Goal: Information Seeking & Learning: Learn about a topic

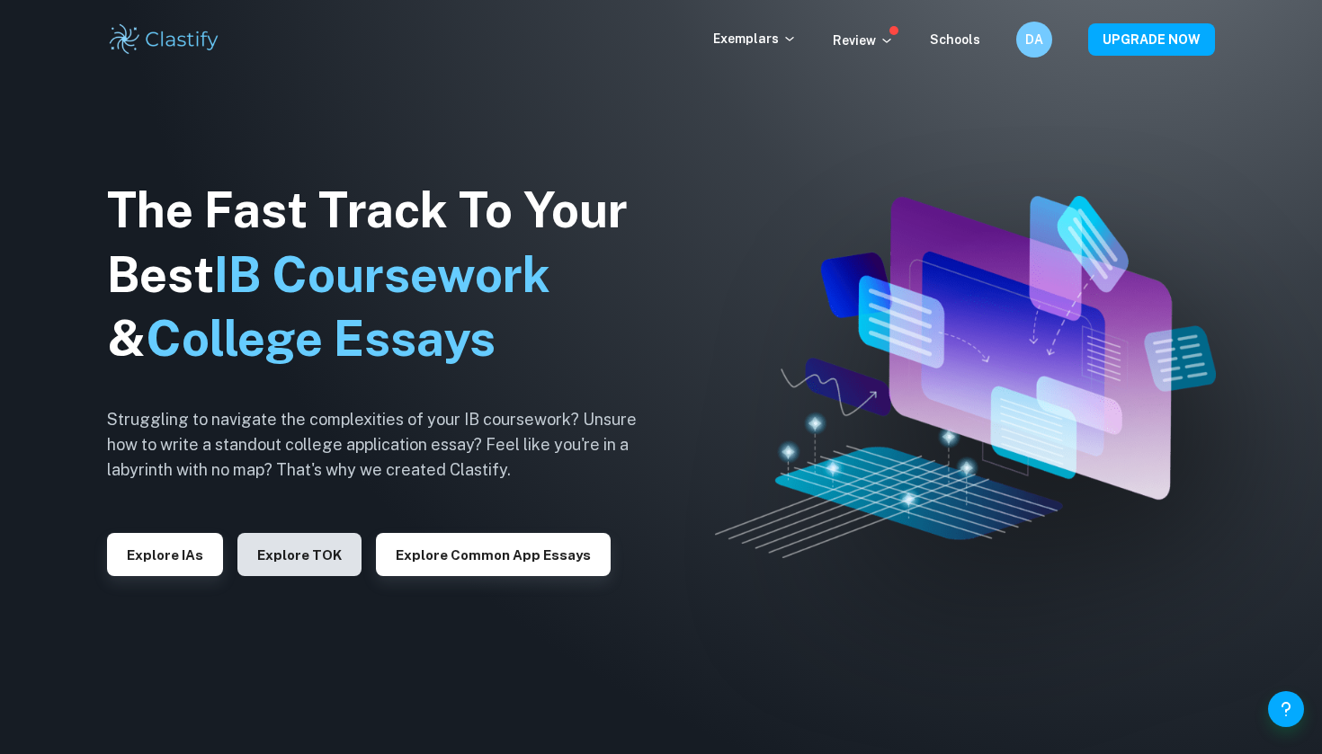
click at [274, 550] on button "Explore TOK" at bounding box center [299, 554] width 124 height 43
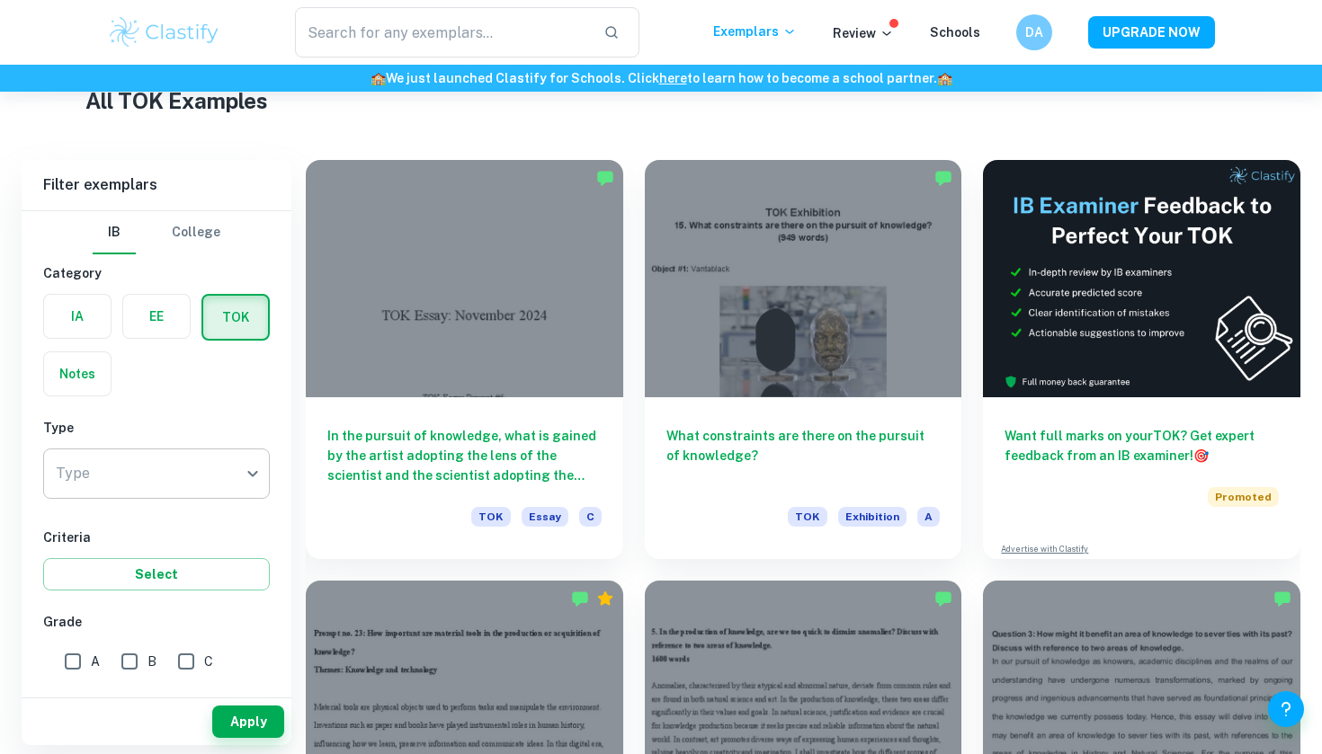
scroll to position [383, 0]
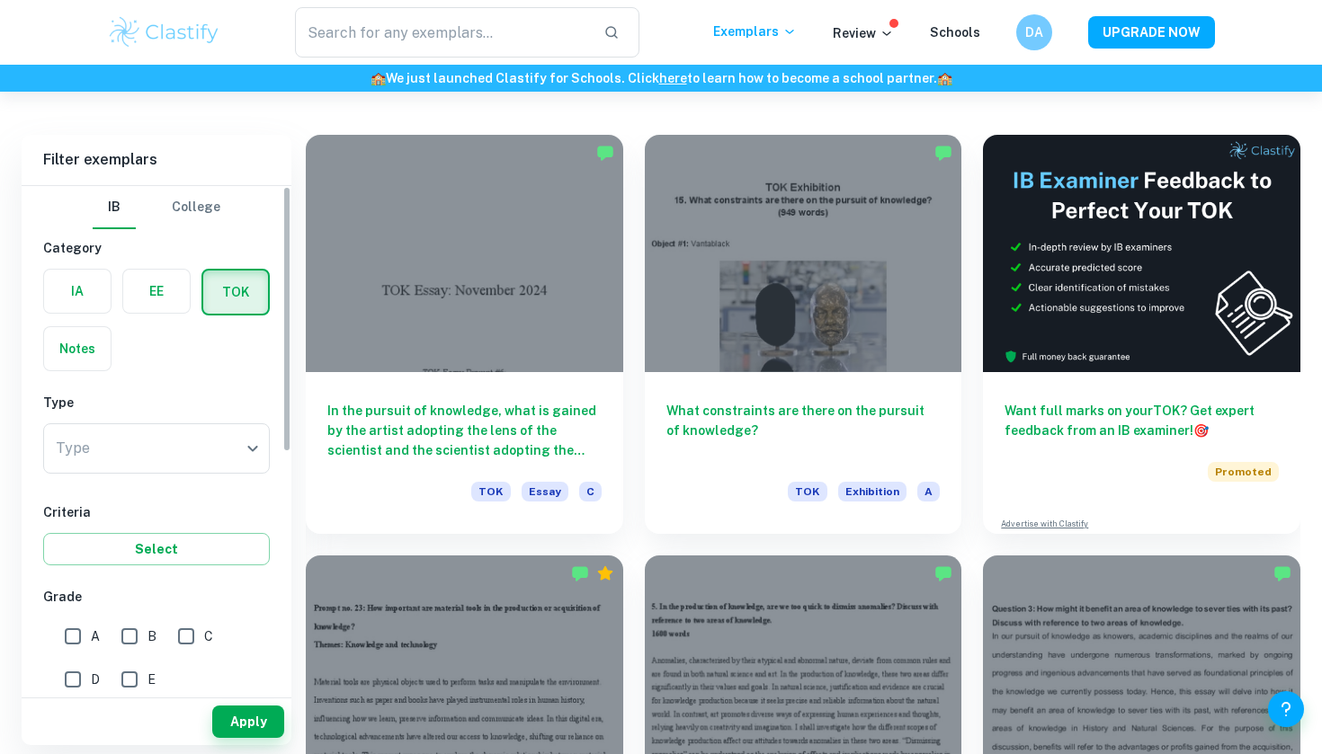
click at [77, 629] on input "A" at bounding box center [73, 637] width 36 height 36
checkbox input "true"
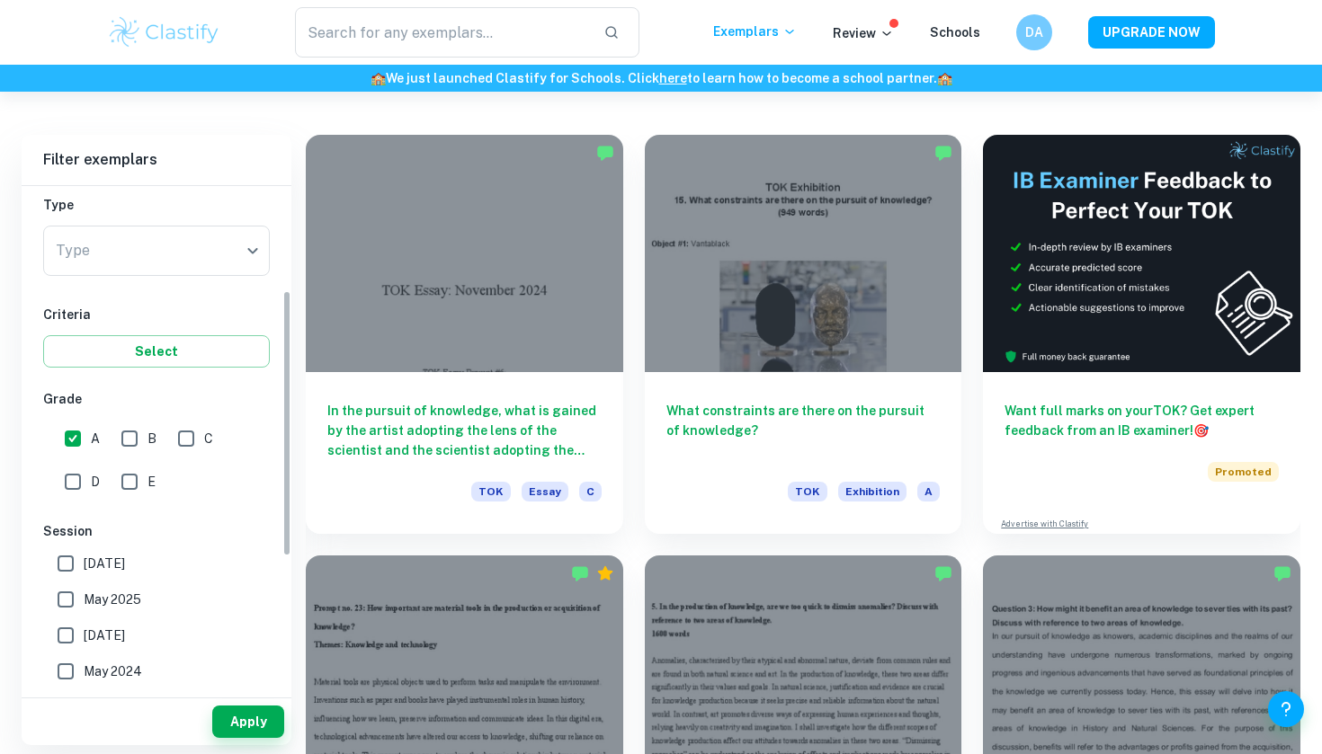
scroll to position [204, 0]
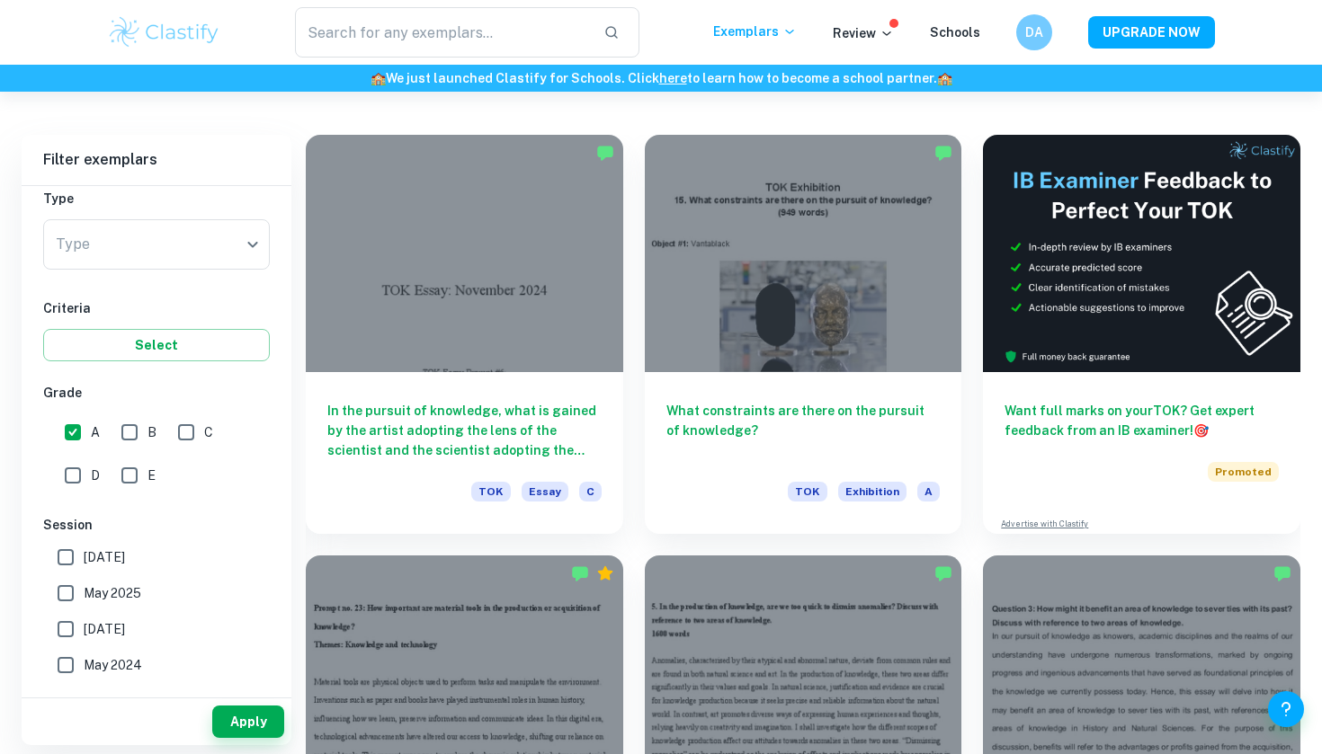
click at [80, 629] on input "November 2024" at bounding box center [66, 630] width 36 height 36
checkbox input "true"
click at [246, 723] on button "Apply" at bounding box center [248, 722] width 72 height 32
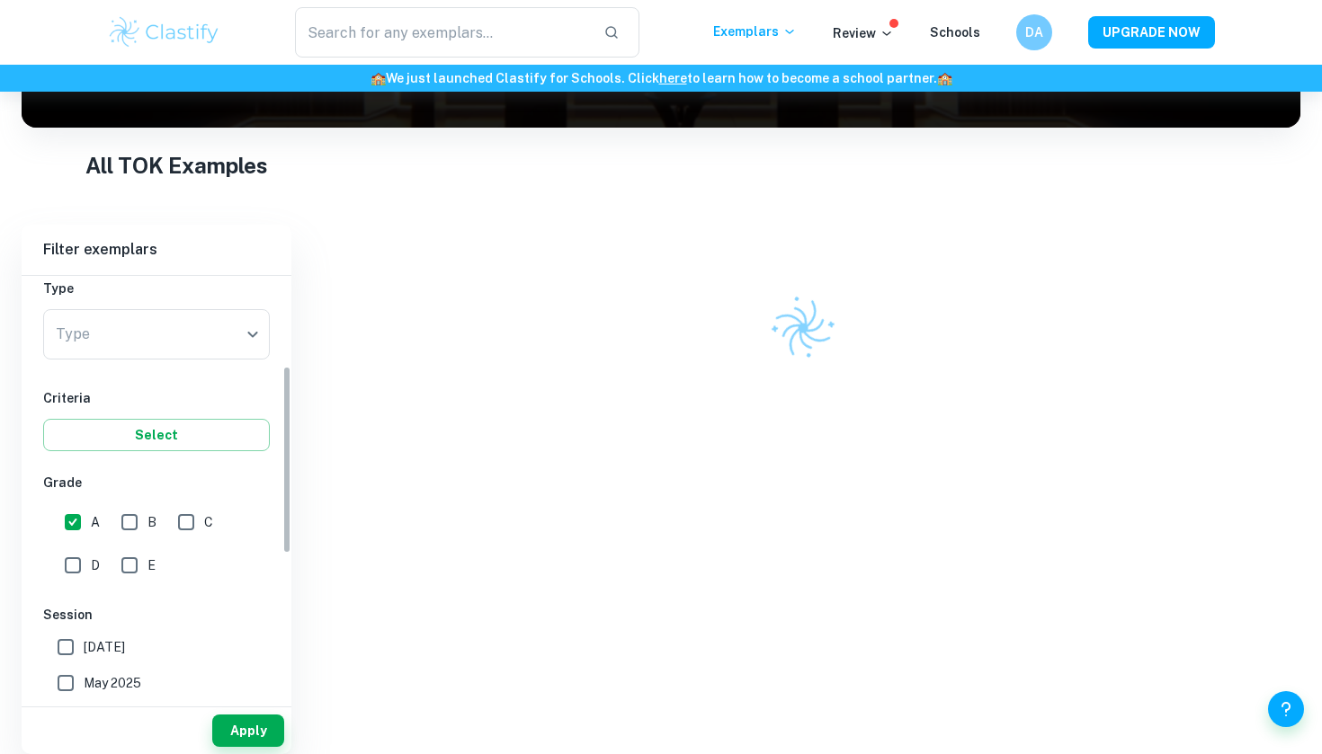
scroll to position [275, 0]
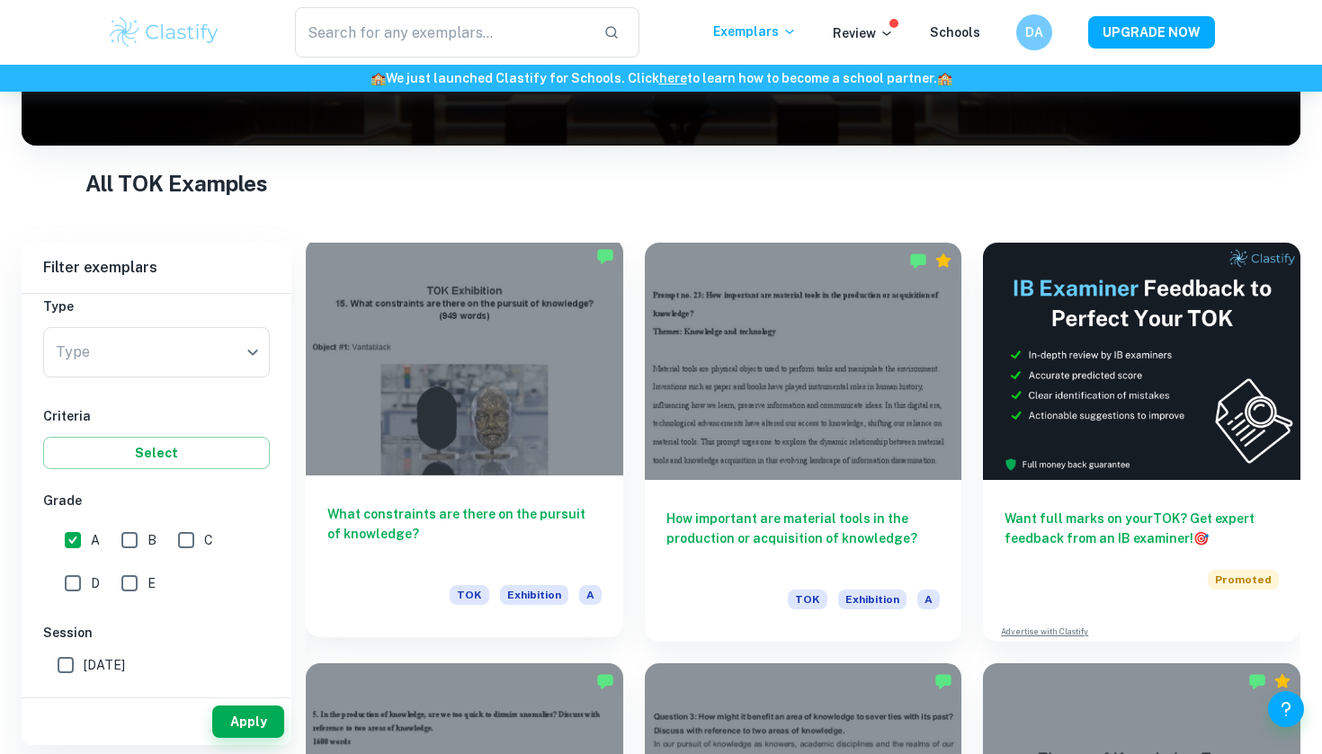
click at [525, 516] on h6 "What constraints are there on the pursuit of knowledge?" at bounding box center [464, 533] width 274 height 59
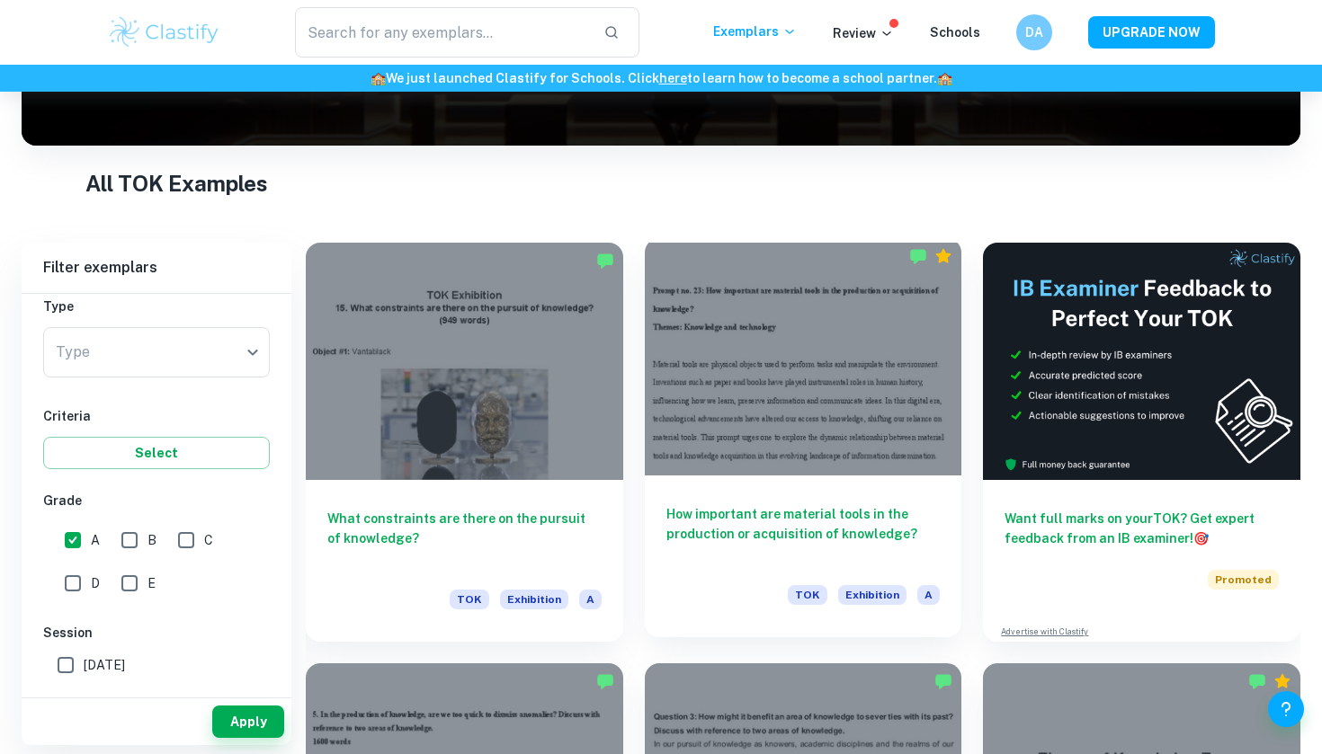
click at [763, 522] on h6 "How important are material tools in the production or acquisition of knowledge?" at bounding box center [803, 533] width 274 height 59
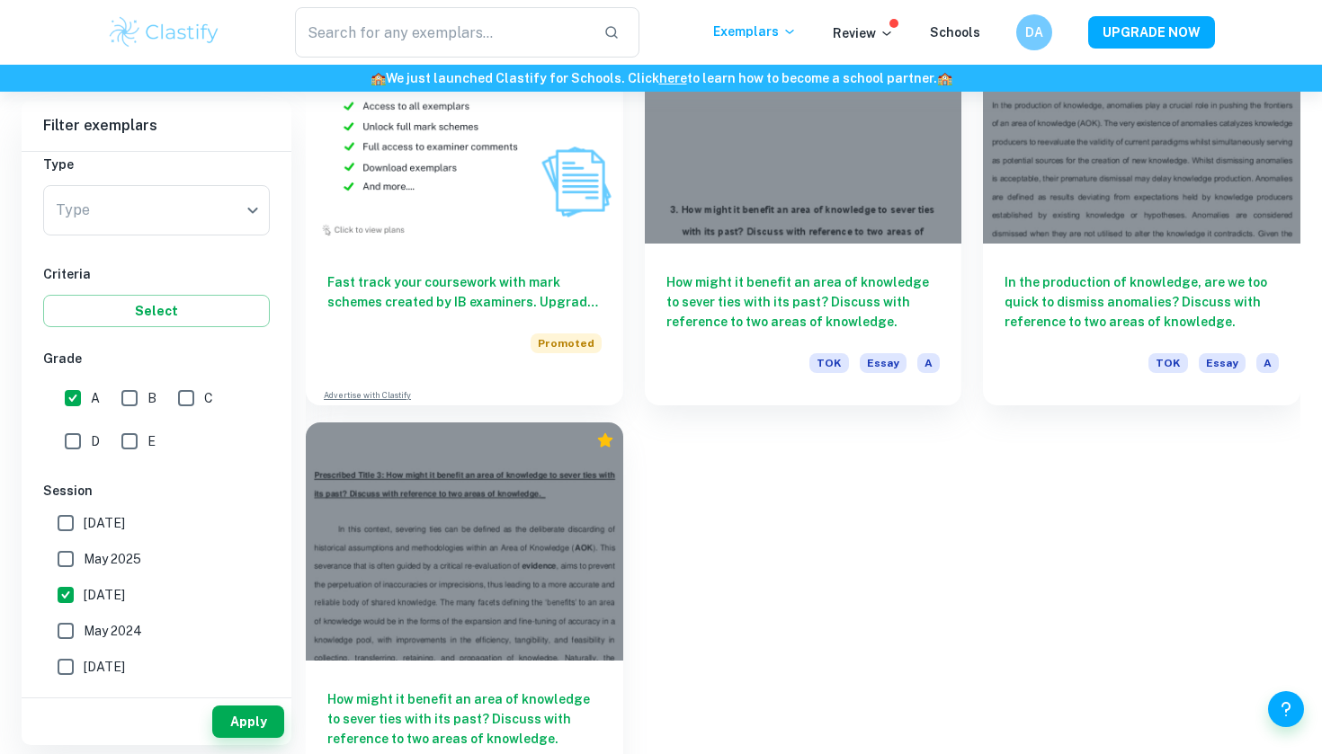
scroll to position [1339, 0]
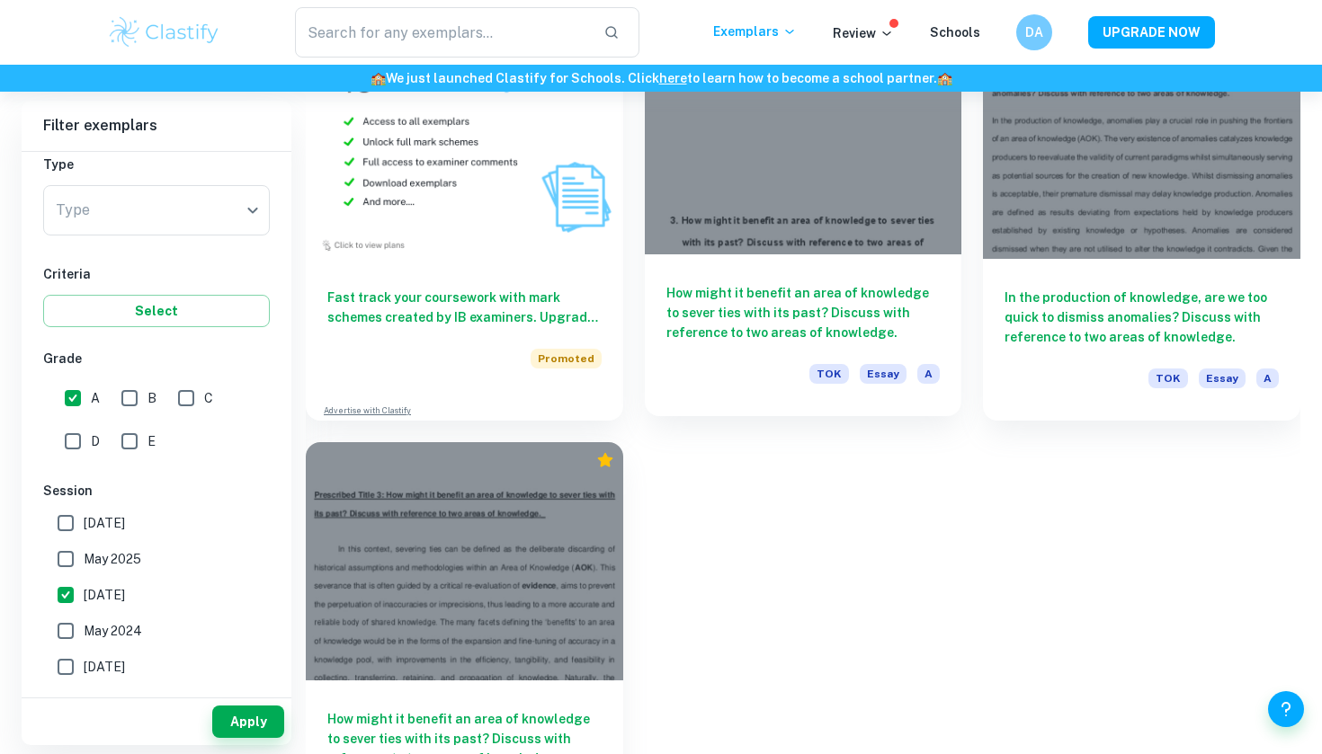
click at [808, 325] on h6 "How might it benefit an area of knowledge to sever ties with its past? Discuss …" at bounding box center [803, 312] width 274 height 59
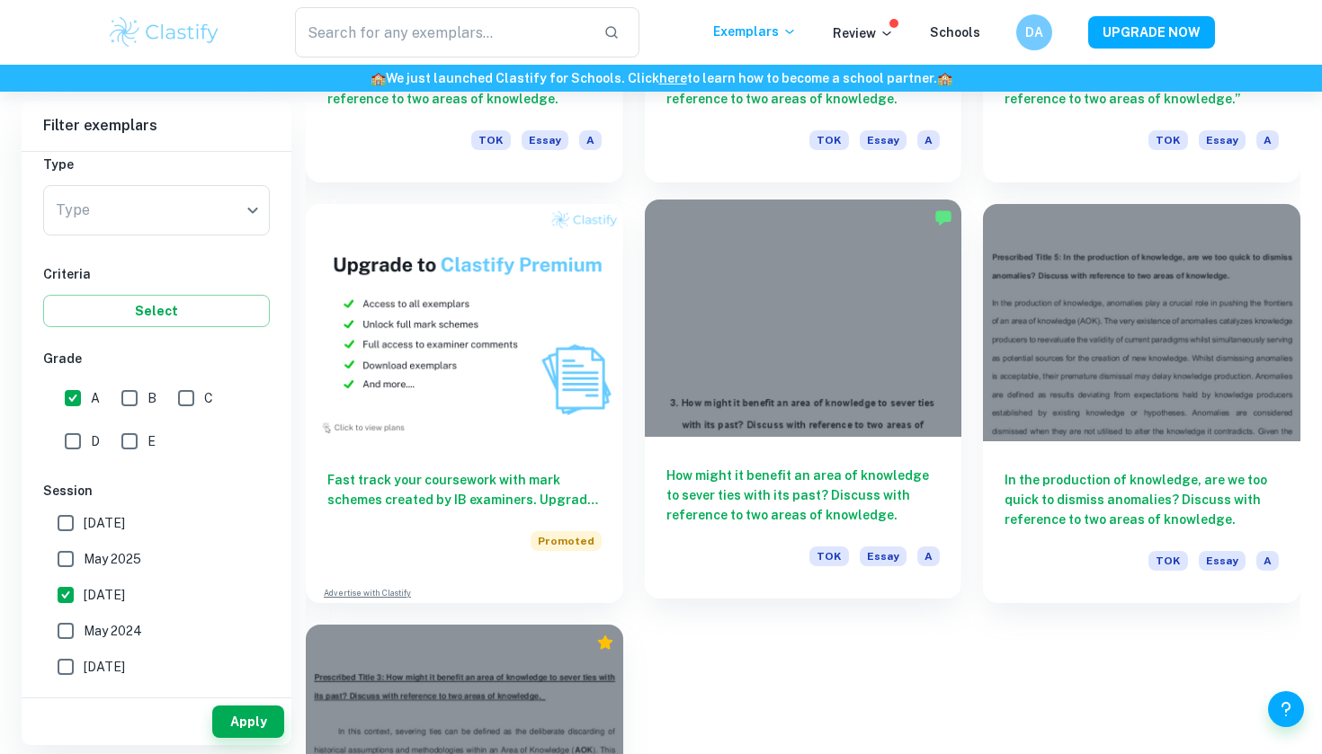
scroll to position [1147, 0]
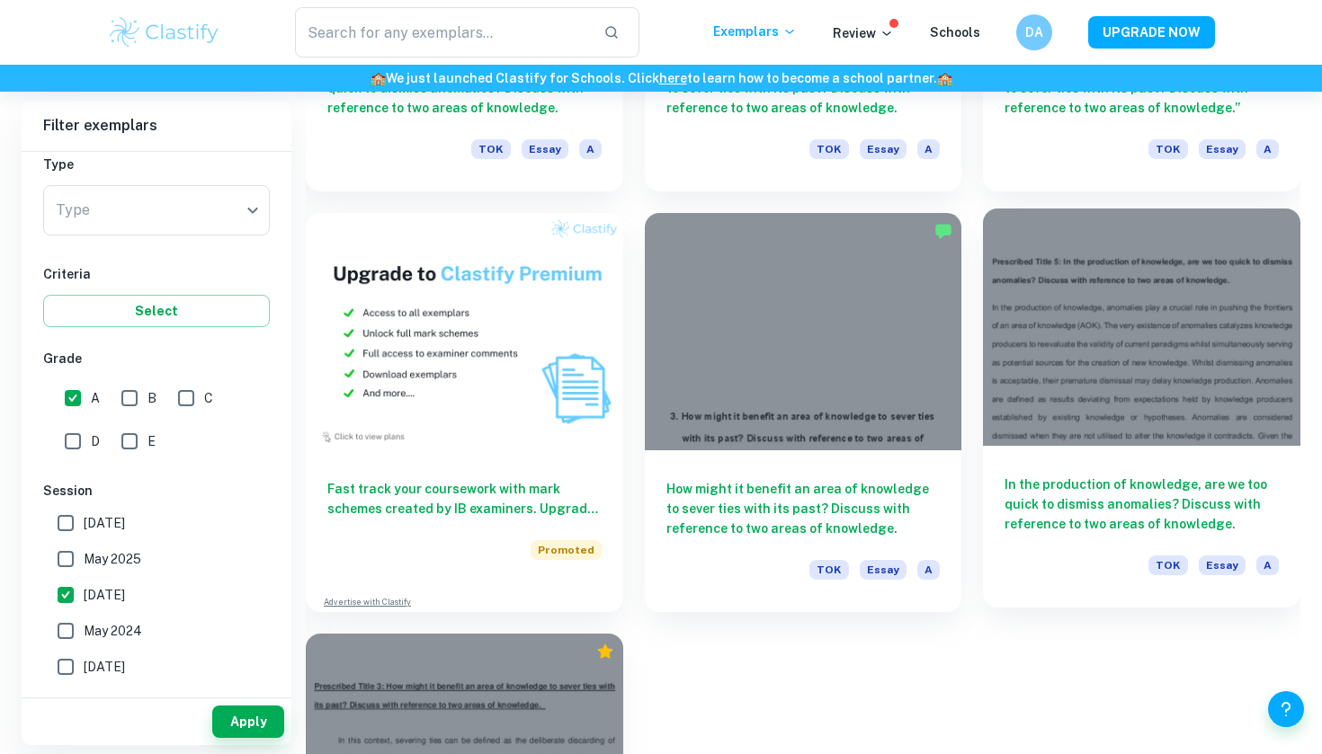
click at [1030, 508] on h6 "In the production of knowledge, are we too quick to dismiss anomalies? Discuss …" at bounding box center [1141, 504] width 274 height 59
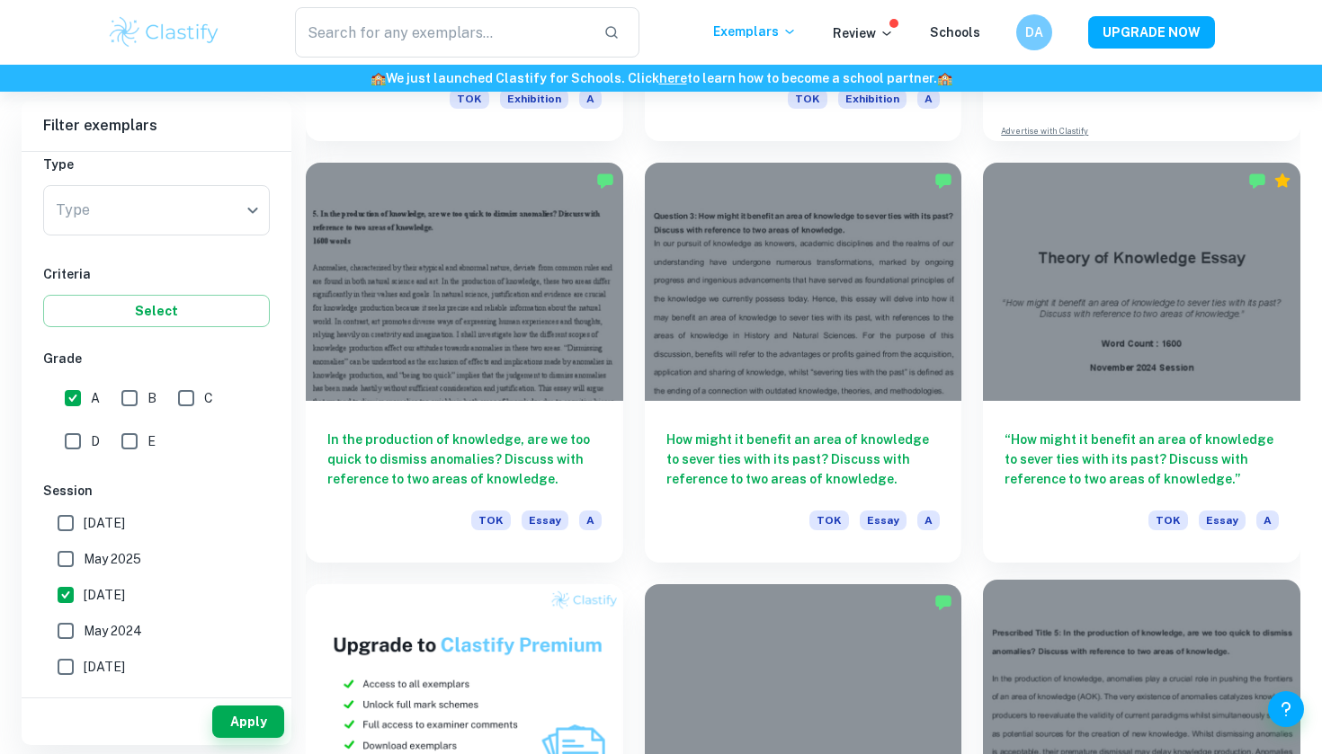
scroll to position [254, 0]
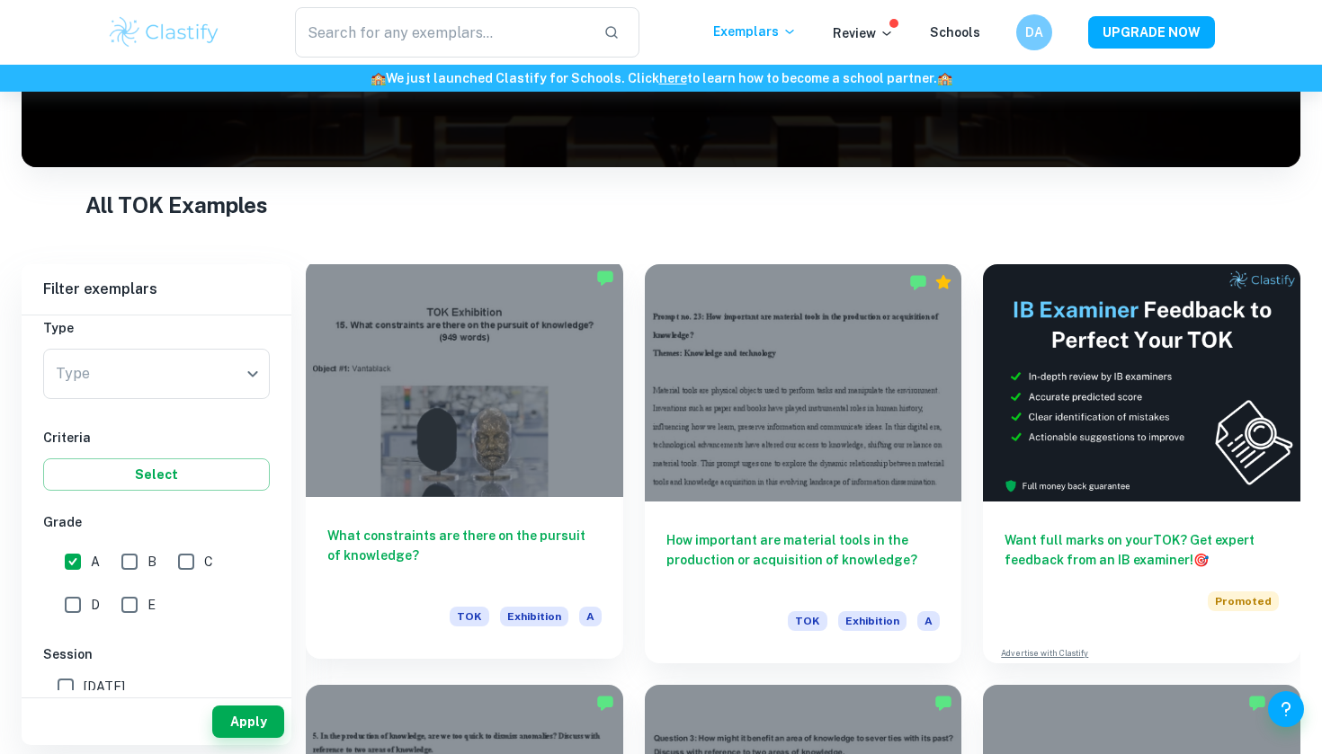
click at [546, 478] on div at bounding box center [464, 378] width 317 height 237
click at [506, 540] on h6 "What constraints are there on the pursuit of knowledge?" at bounding box center [464, 555] width 274 height 59
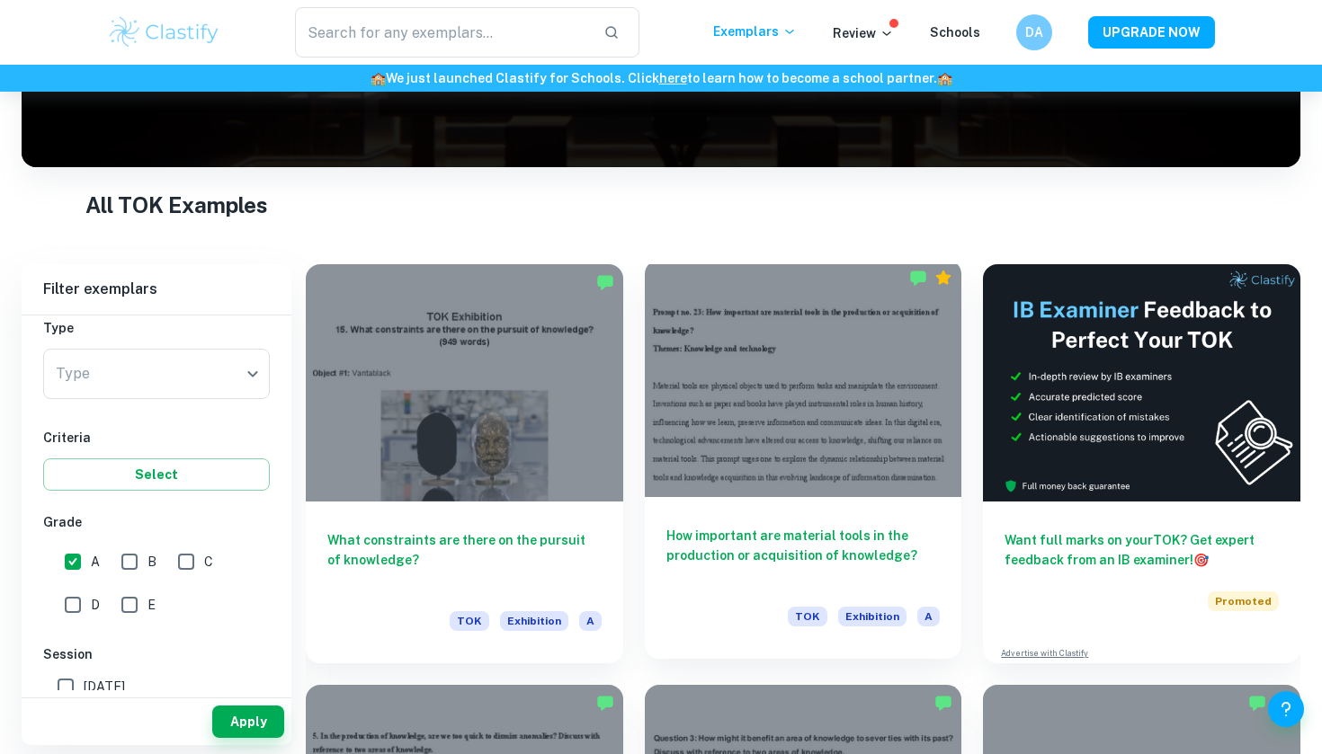
click at [704, 565] on h6 "How important are material tools in the production or acquisition of knowledge?" at bounding box center [803, 555] width 274 height 59
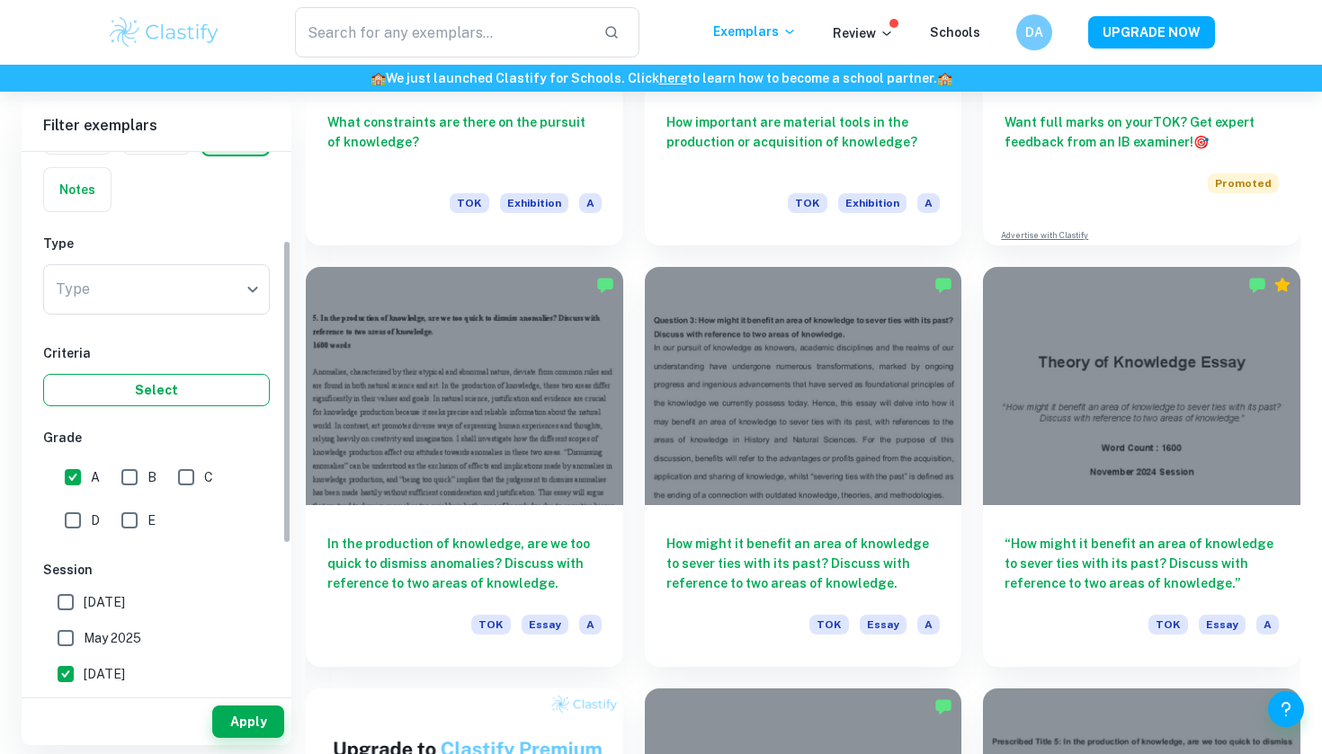
scroll to position [93, 0]
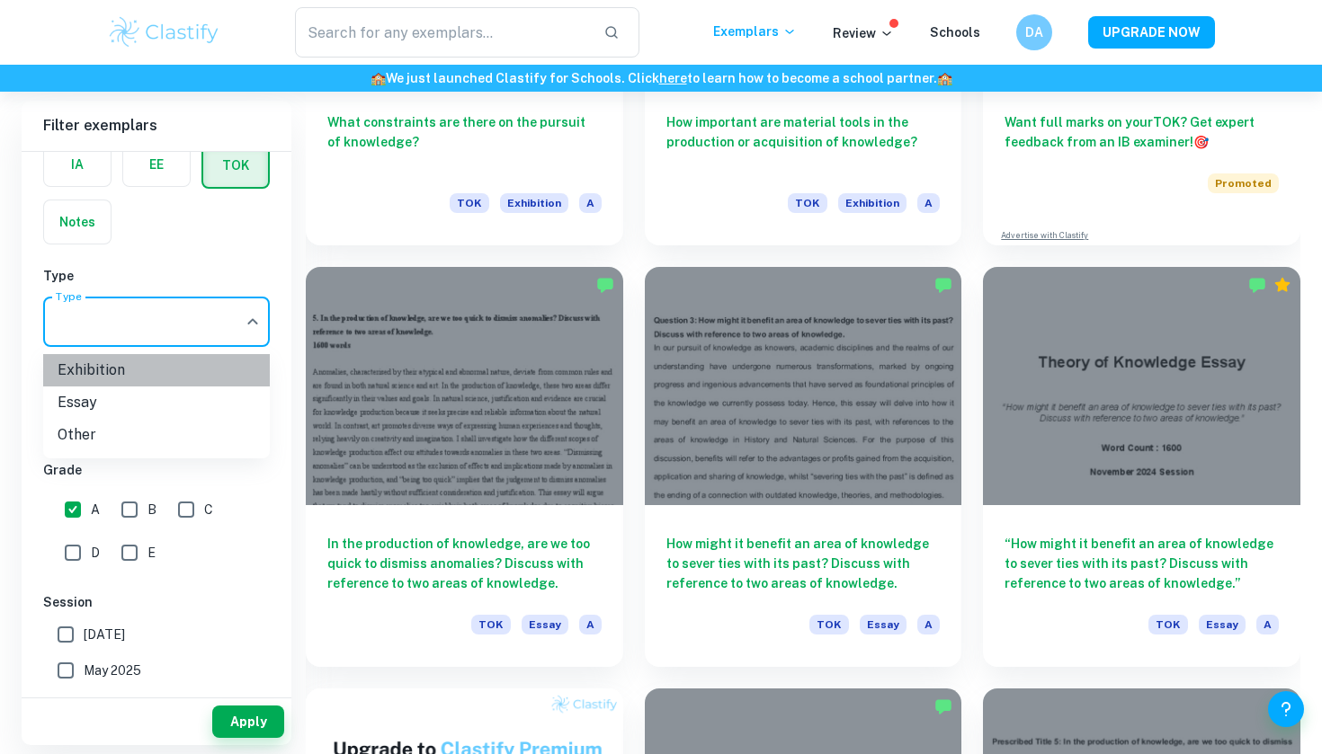
click at [179, 384] on li "Exhibition" at bounding box center [156, 370] width 227 height 32
type input "Exhibition"
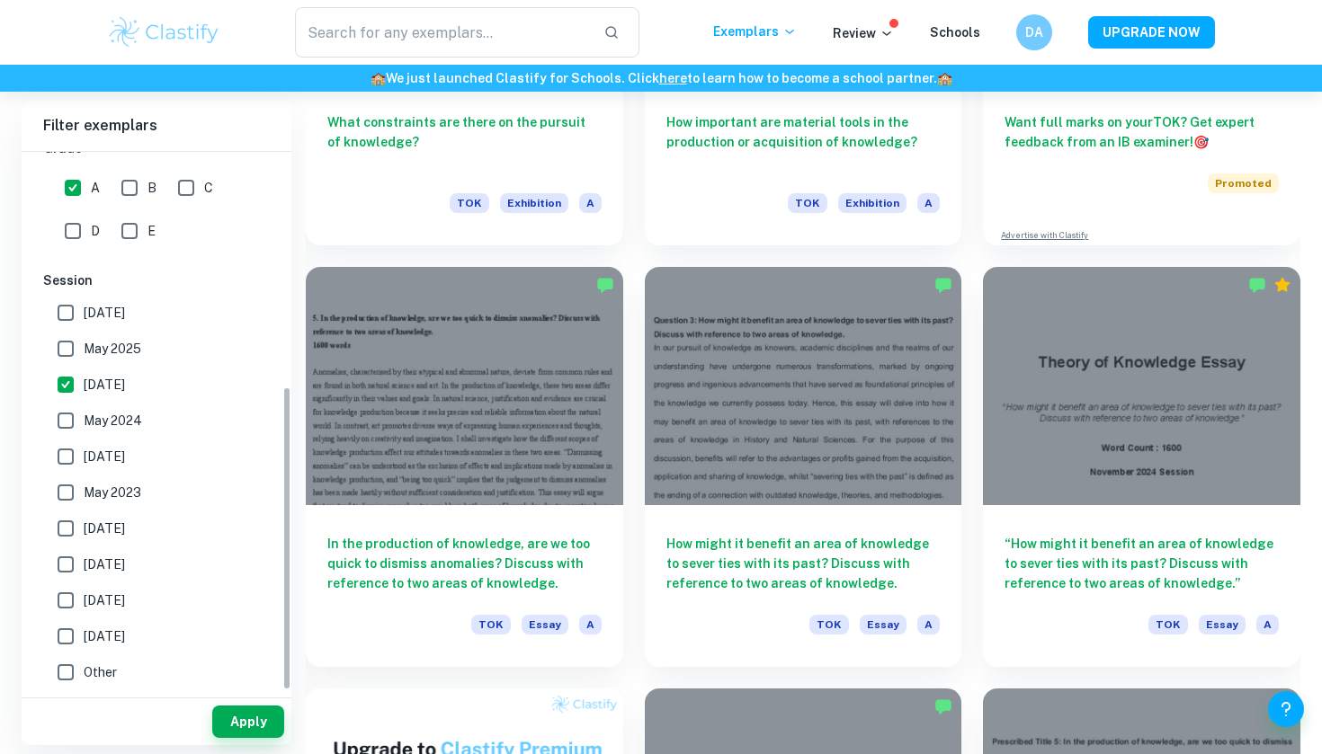
scroll to position [415, 0]
click at [65, 415] on input "May 2024" at bounding box center [66, 421] width 36 height 36
checkbox input "true"
click at [67, 448] on input "November 2023" at bounding box center [66, 457] width 36 height 36
checkbox input "true"
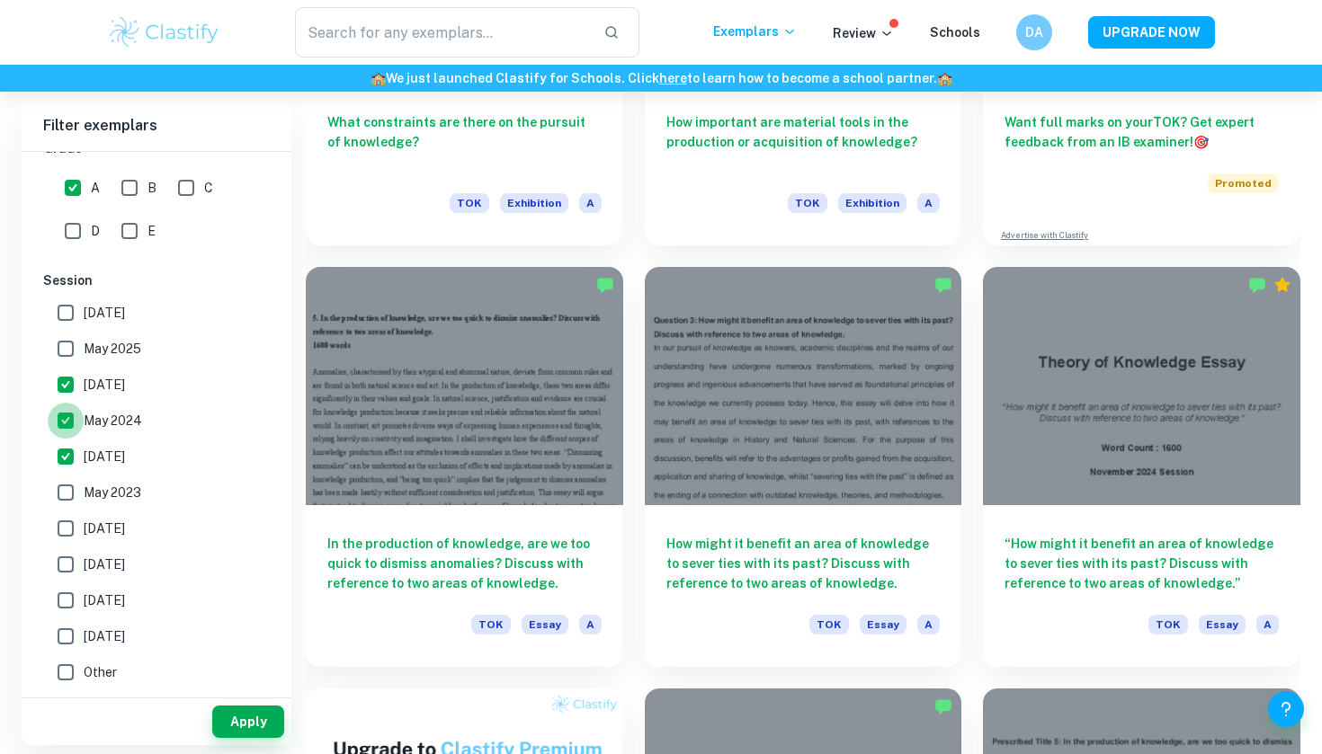
click at [53, 422] on input "May 2024" at bounding box center [66, 421] width 36 height 36
checkbox input "false"
click at [266, 728] on button "Apply" at bounding box center [248, 722] width 72 height 32
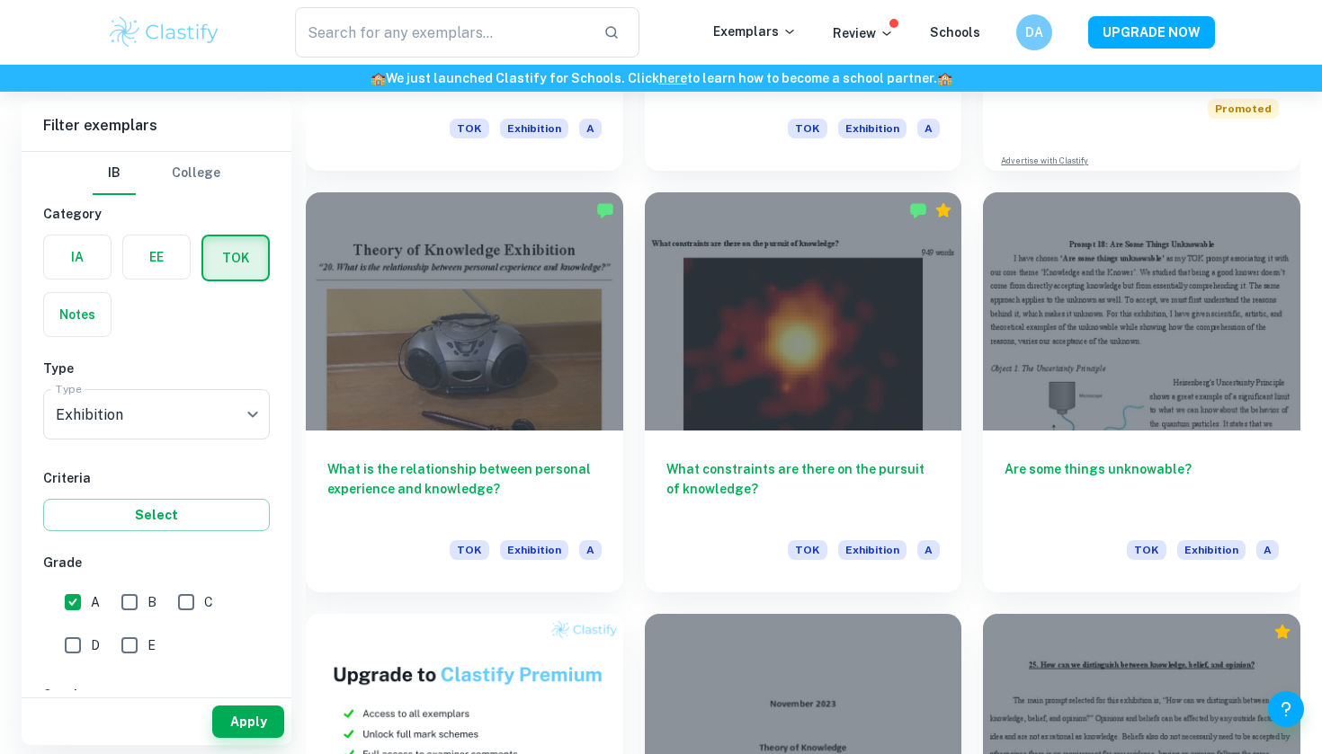
scroll to position [866, 0]
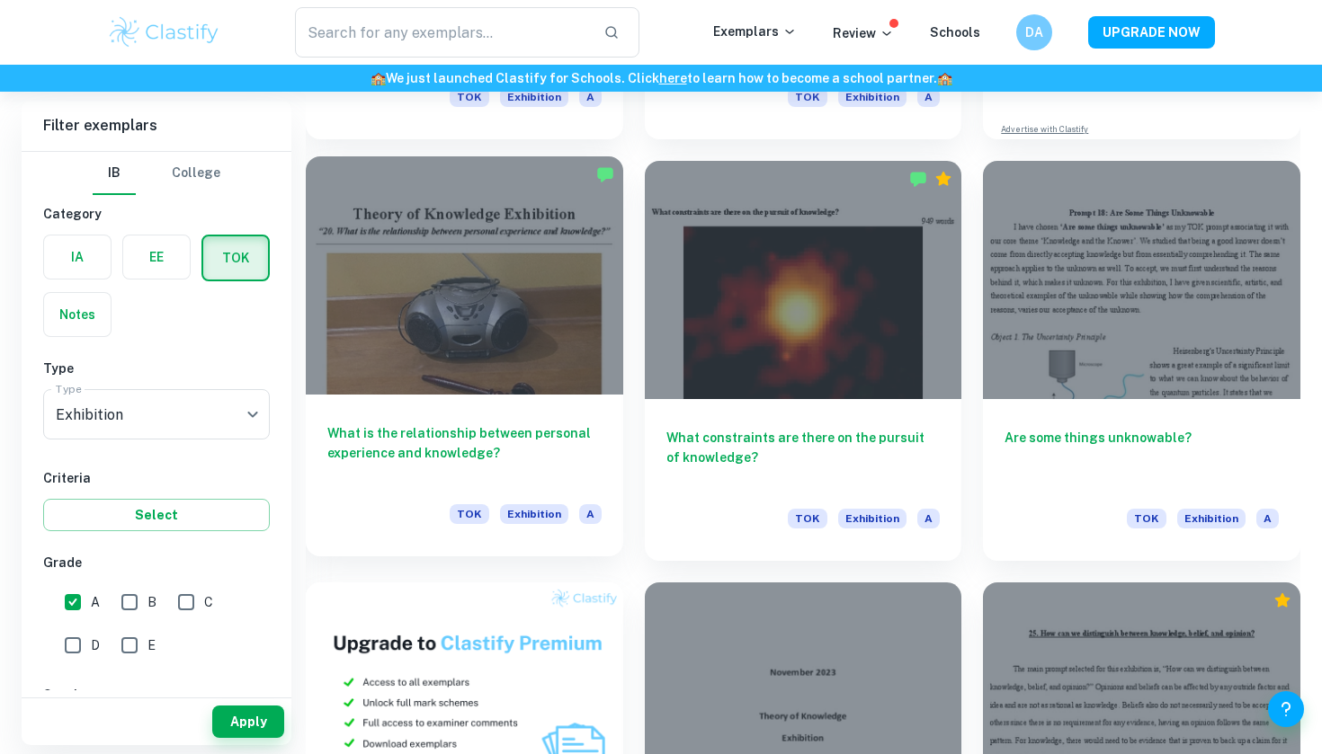
click at [470, 456] on h6 "What is the relationship between personal experience and knowledge?" at bounding box center [464, 453] width 274 height 59
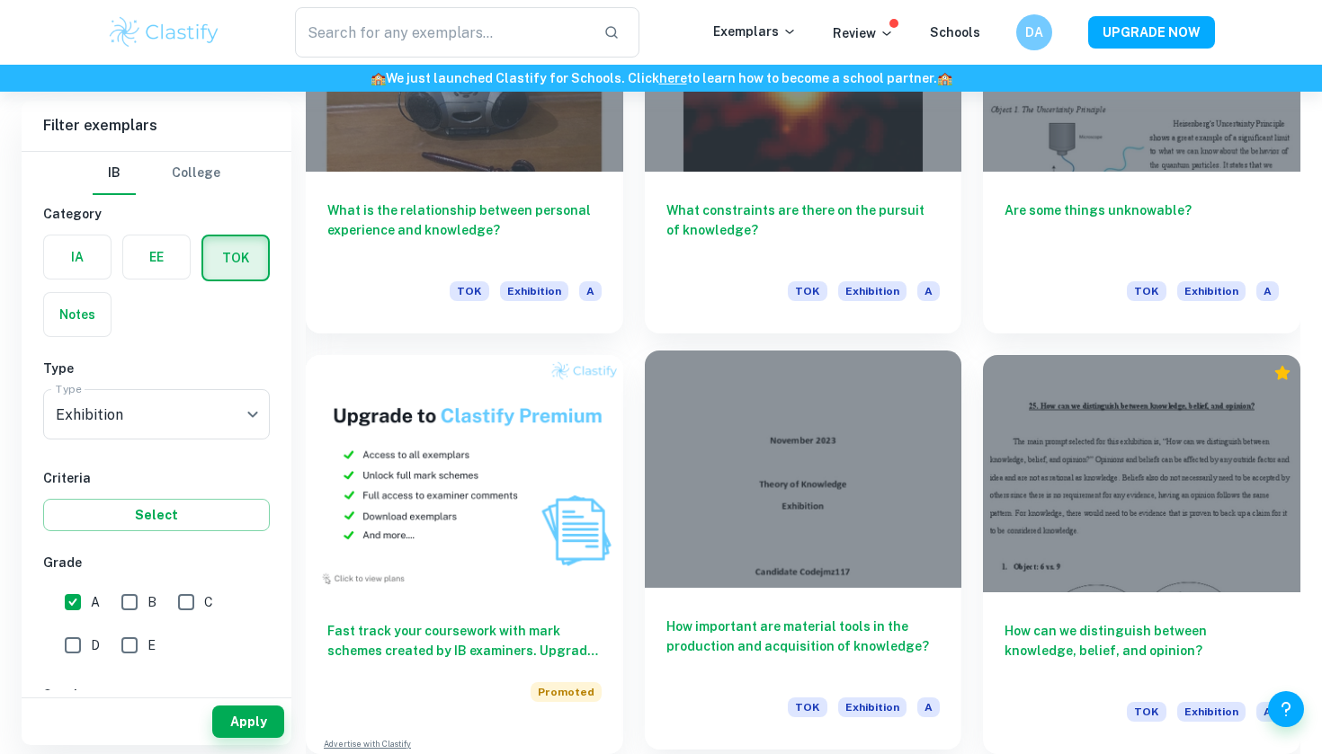
scroll to position [1094, 0]
click at [837, 625] on h6 "How important are material tools in the production and acquisition of knowledge?" at bounding box center [803, 646] width 274 height 59
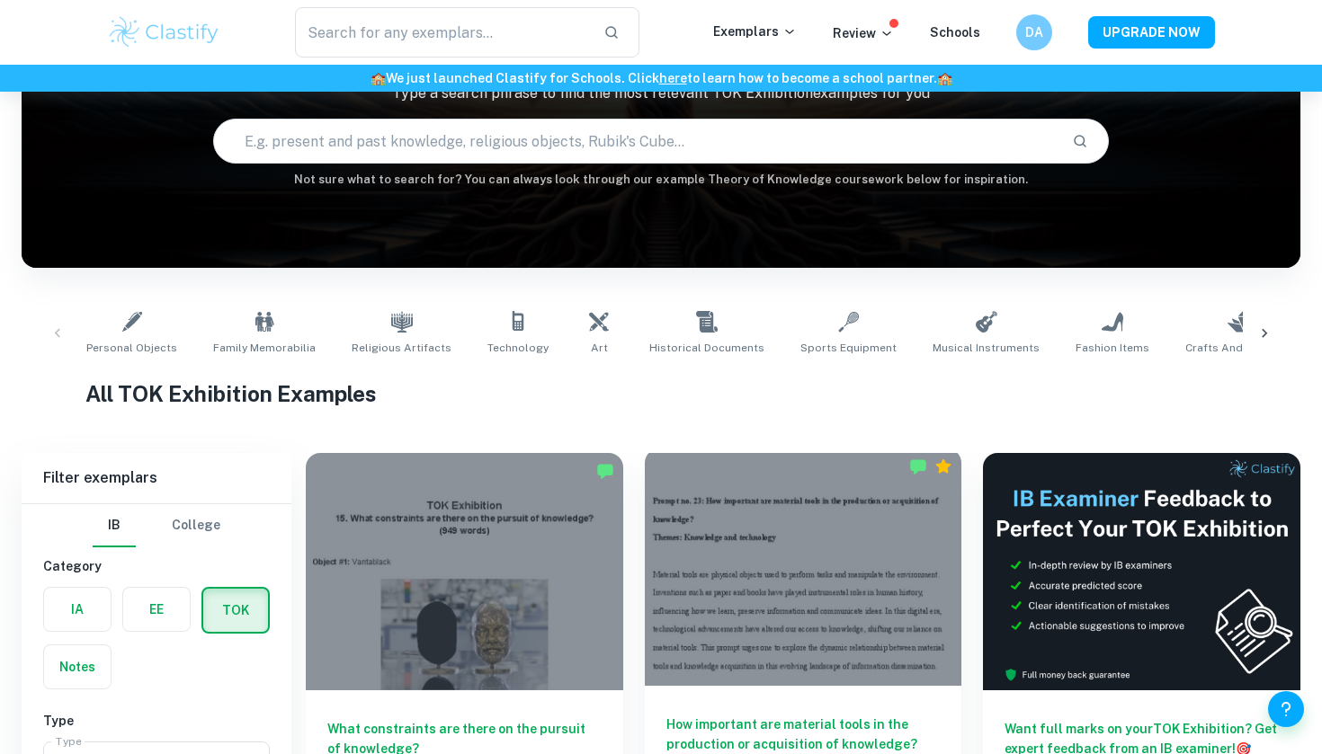
scroll to position [294, 0]
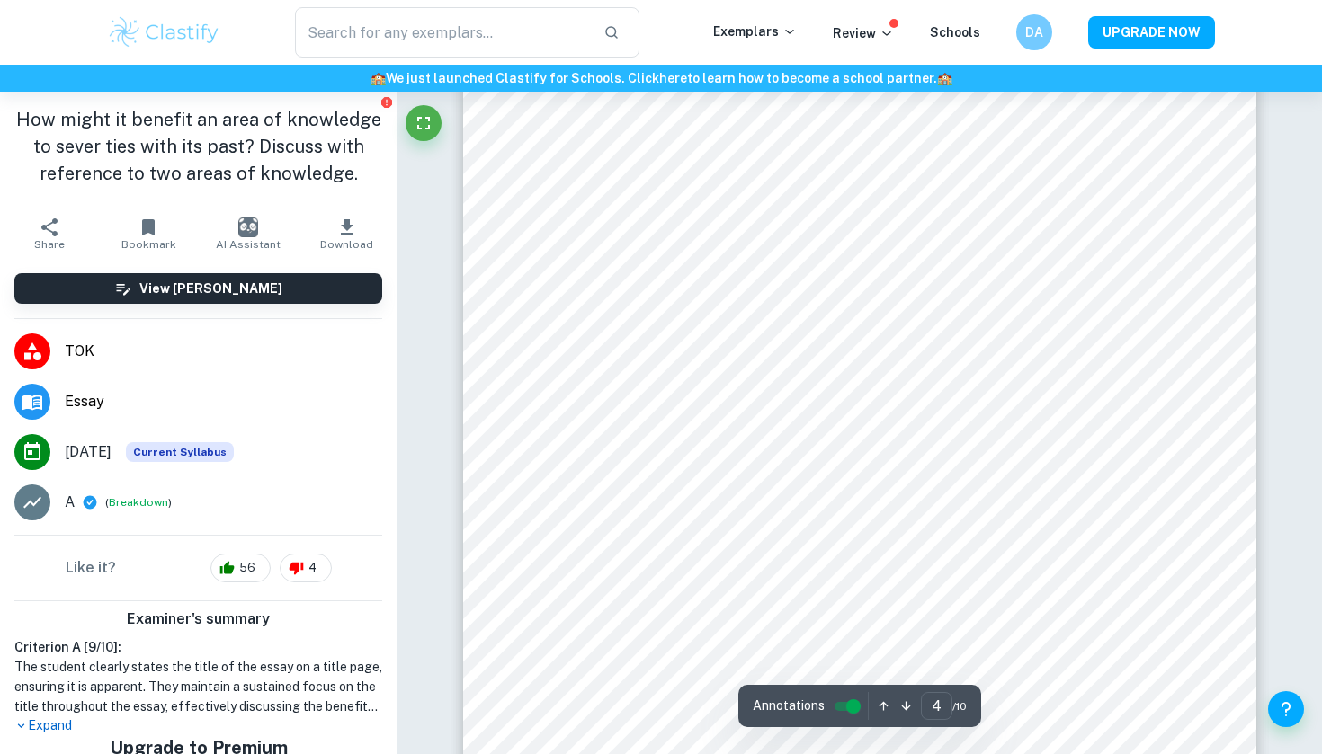
scroll to position [4150, 0]
type input "5"
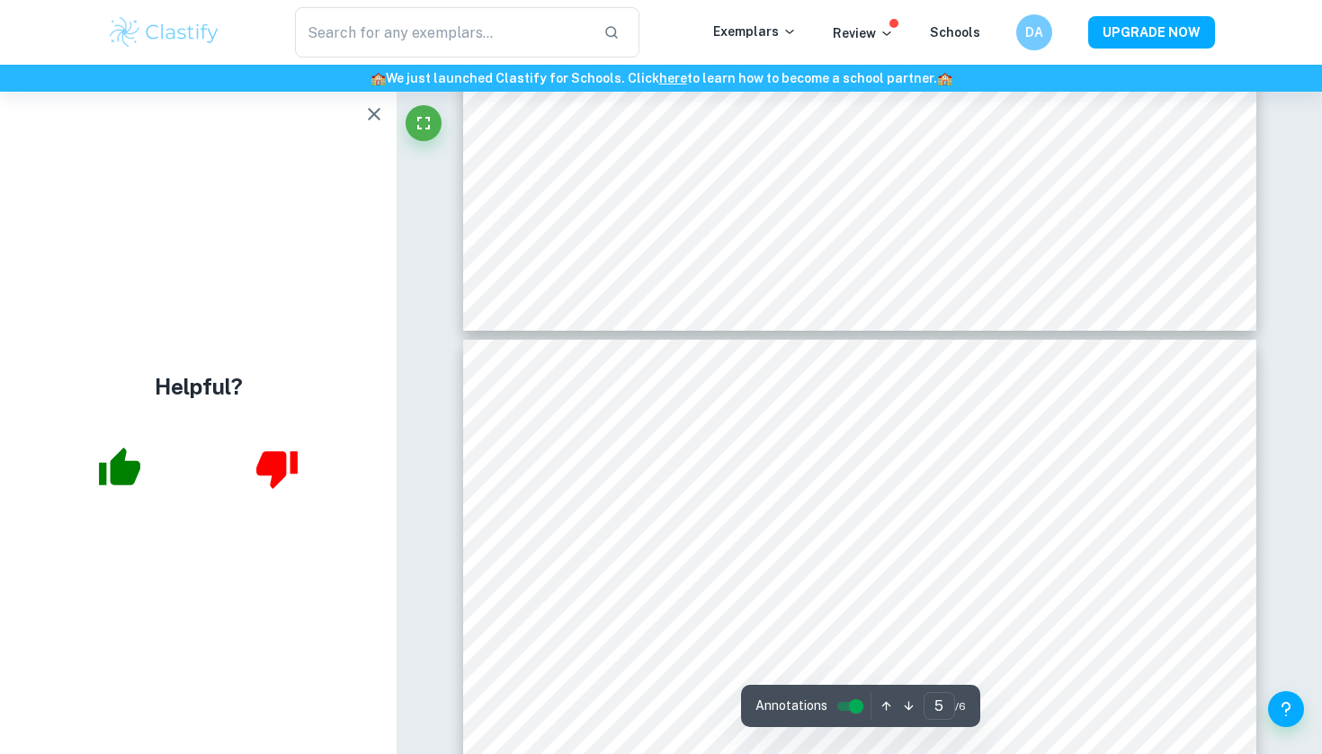
scroll to position [4185, 0]
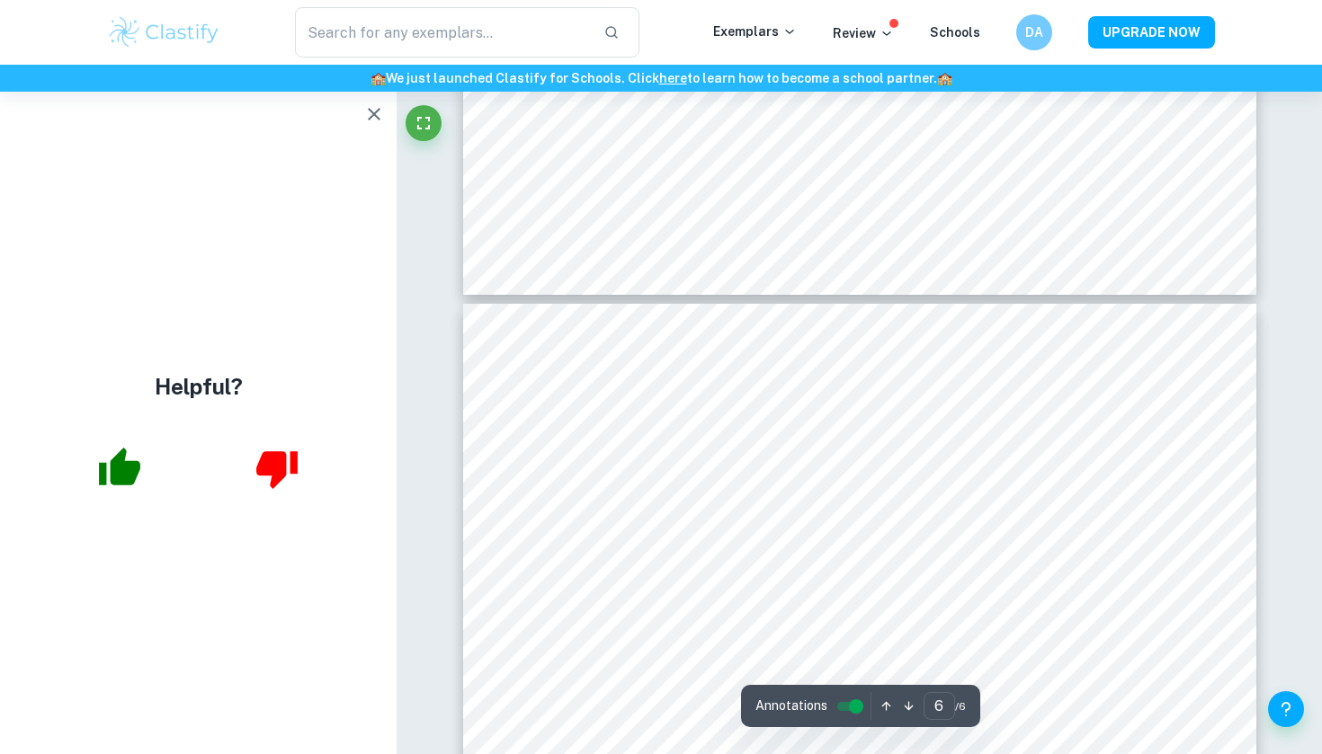
type input "5"
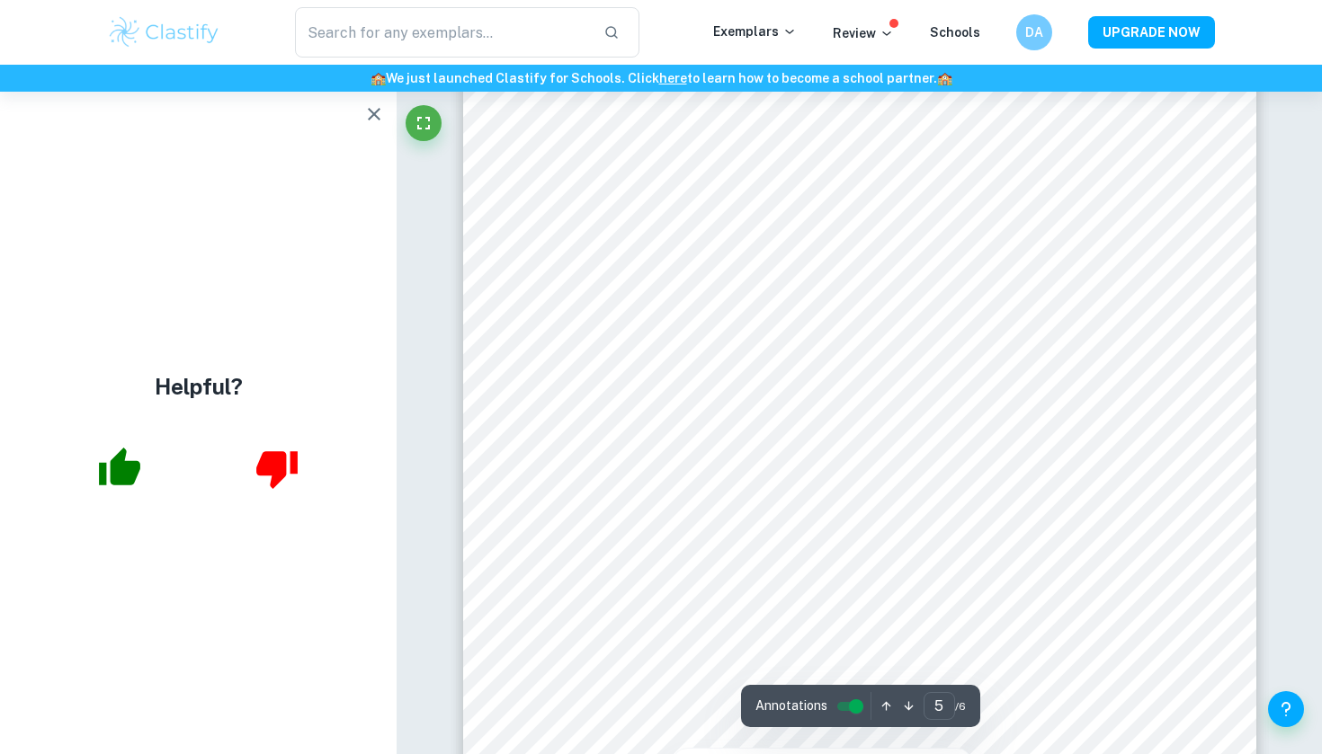
scroll to position [4545, 0]
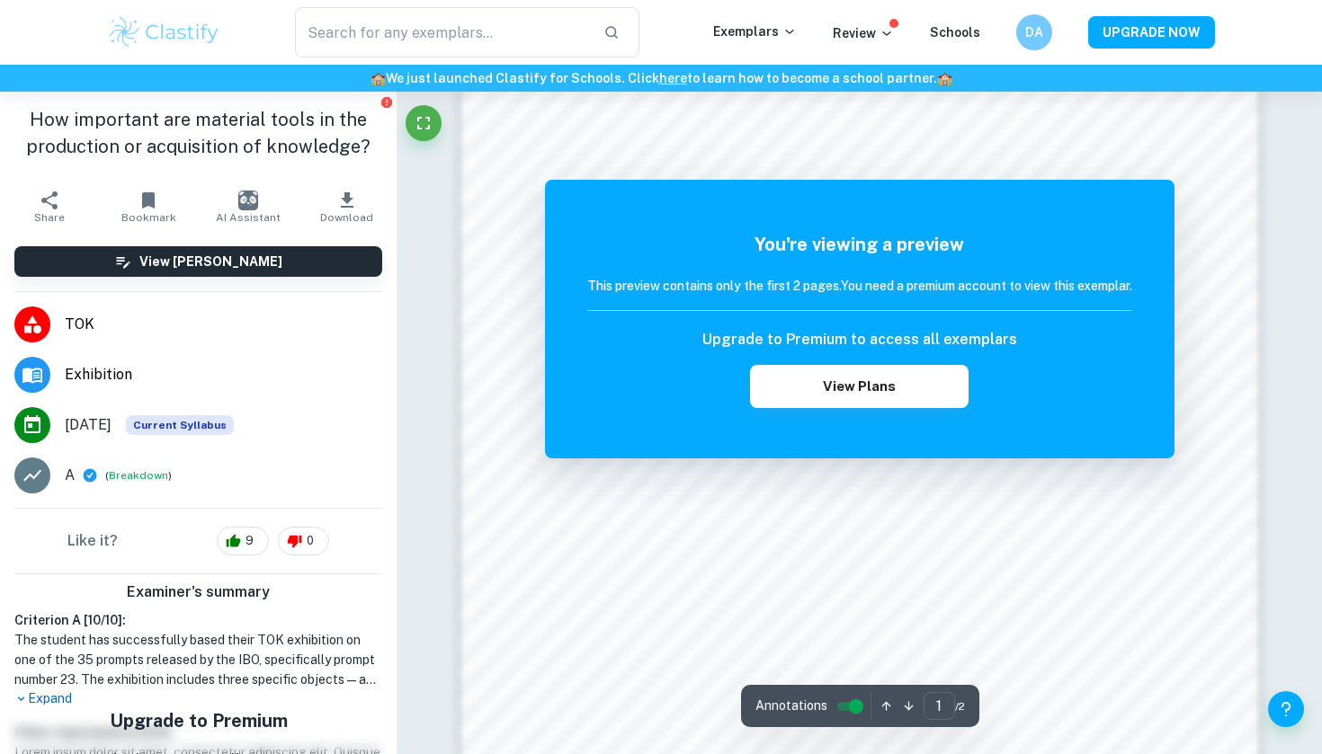
scroll to position [1729, 0]
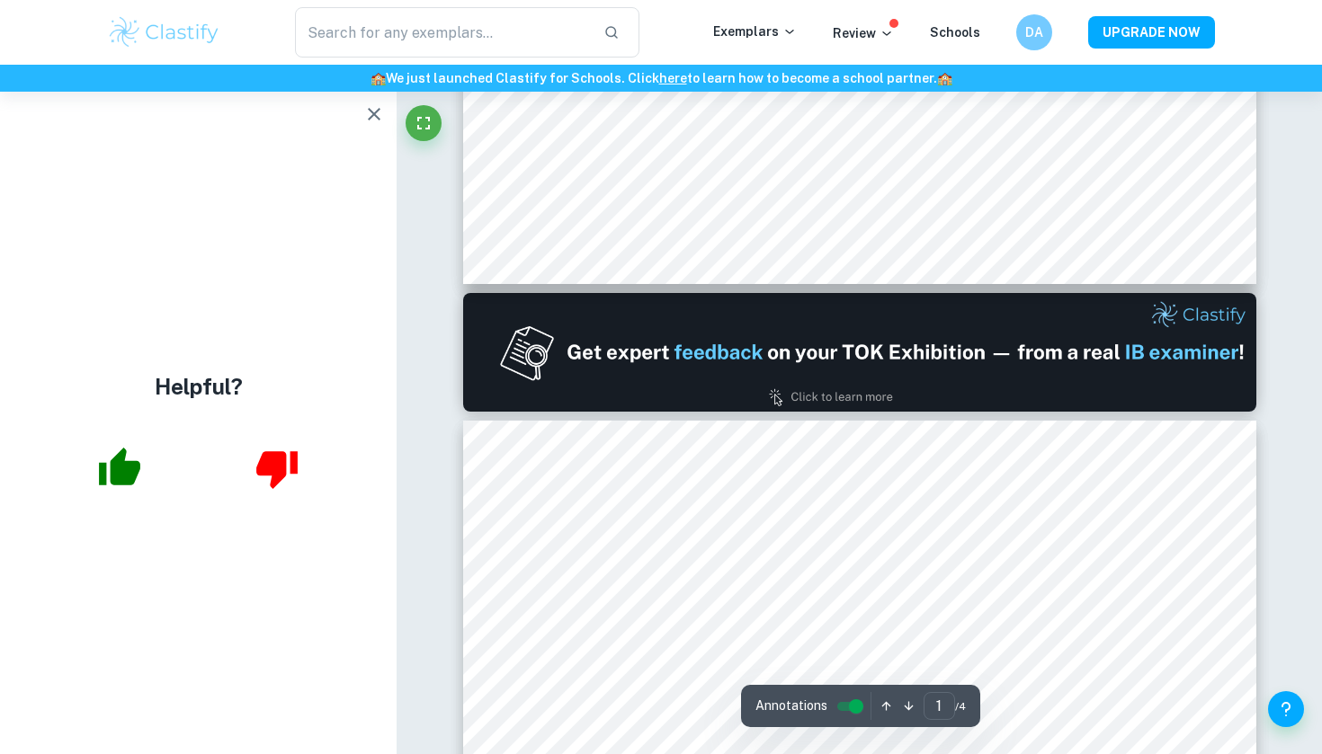
type input "2"
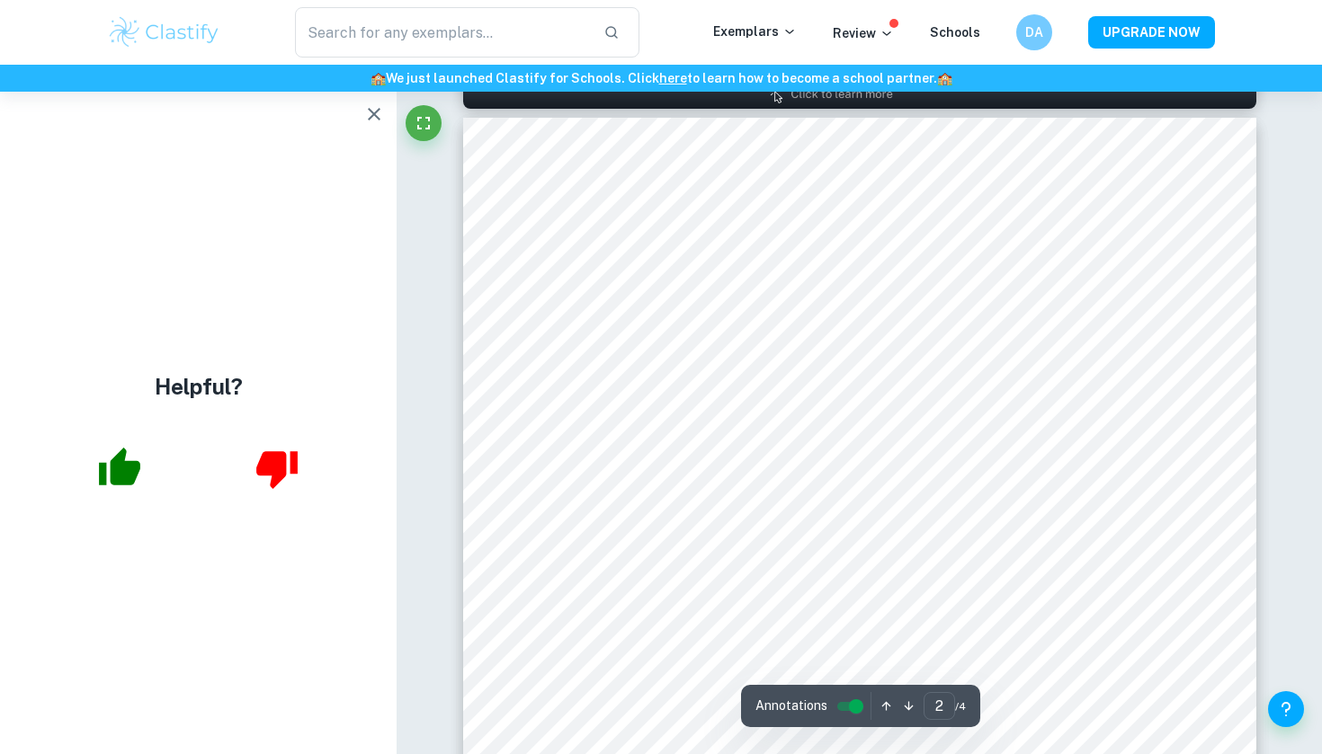
scroll to position [1271, 0]
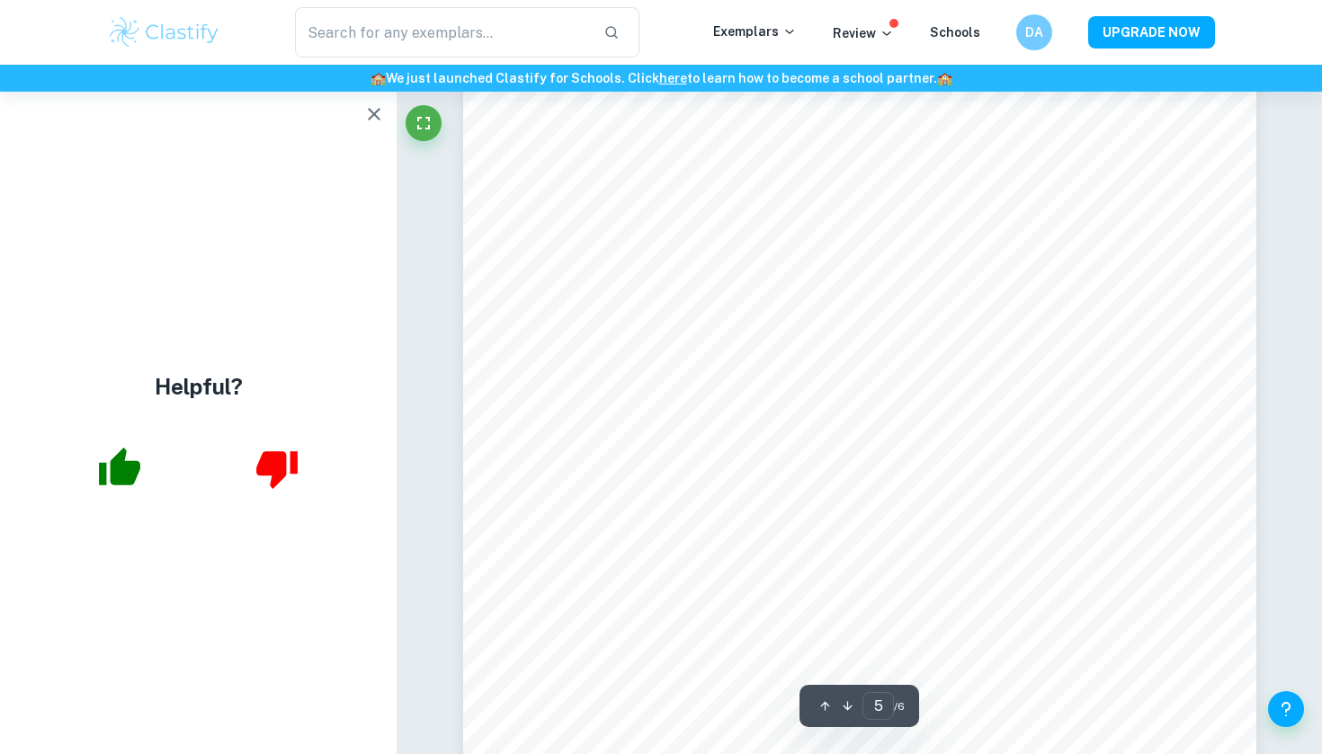
scroll to position [4894, 0]
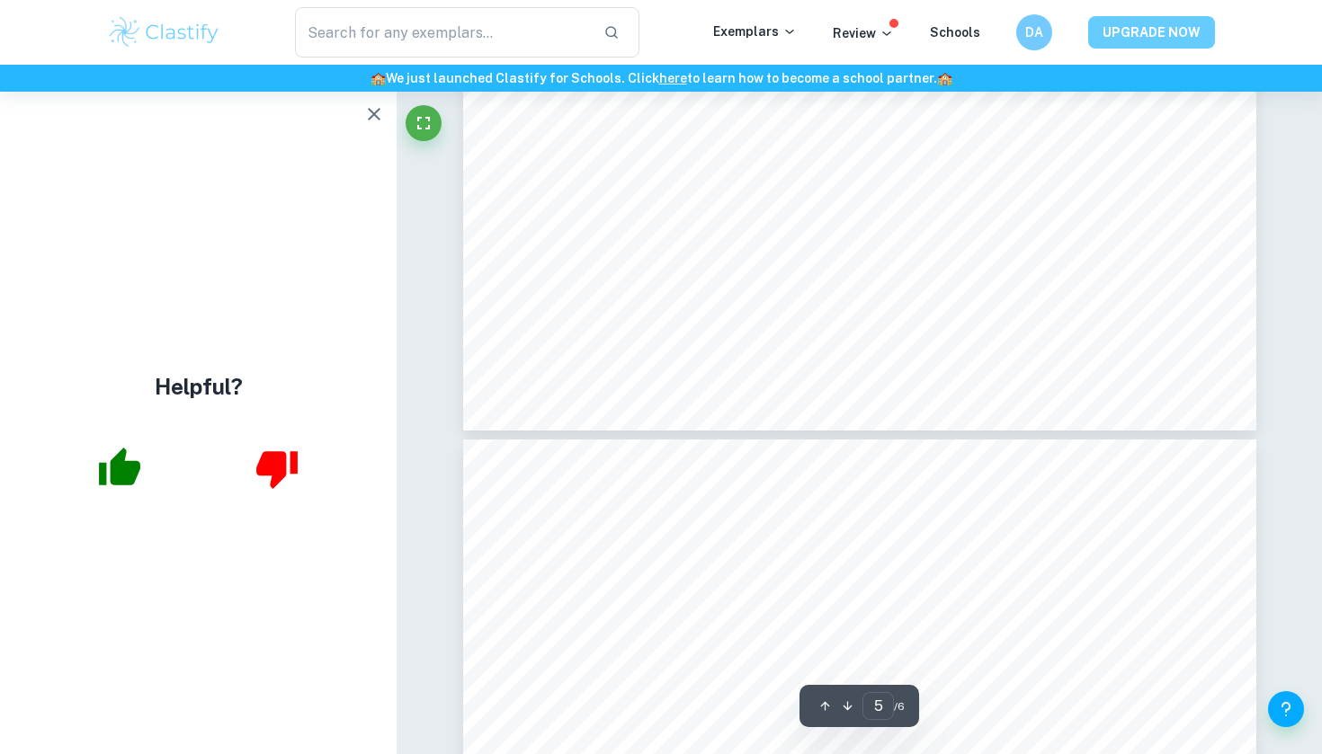
type input "6"
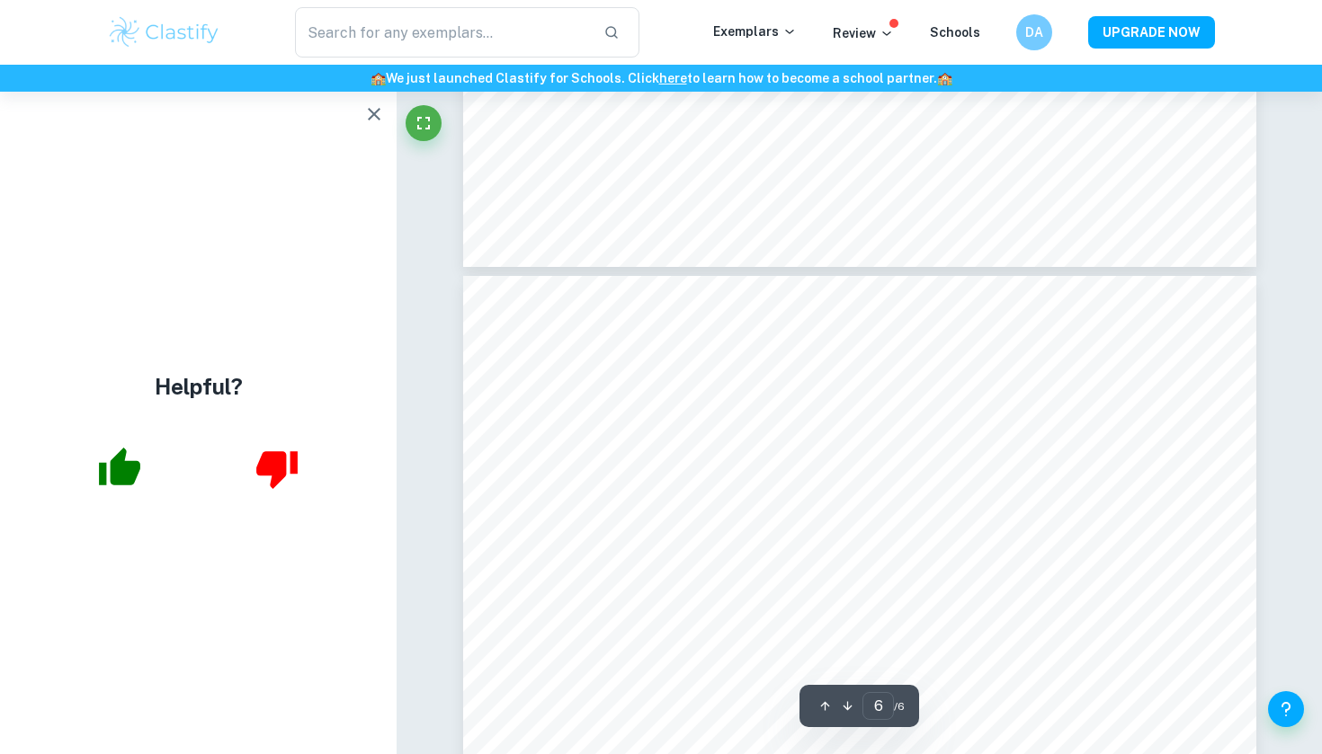
scroll to position [5897, 0]
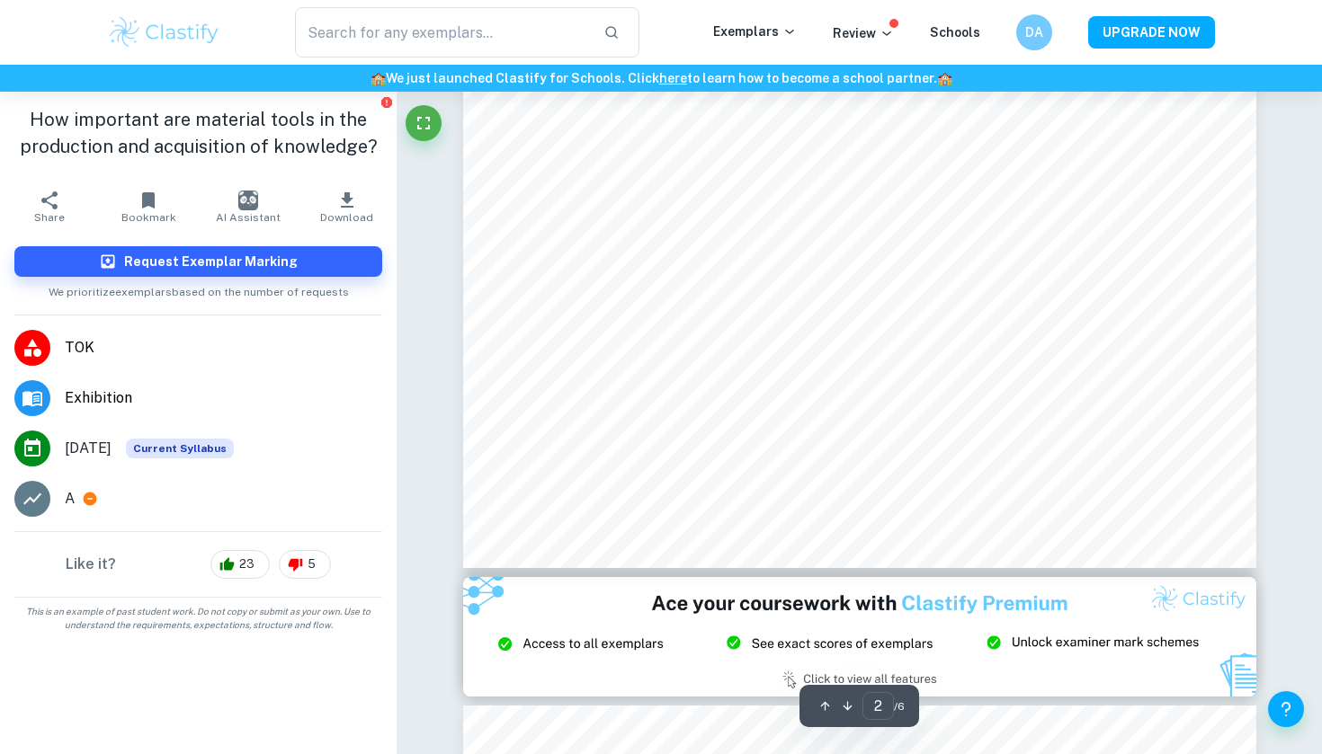
scroll to position [1946, 0]
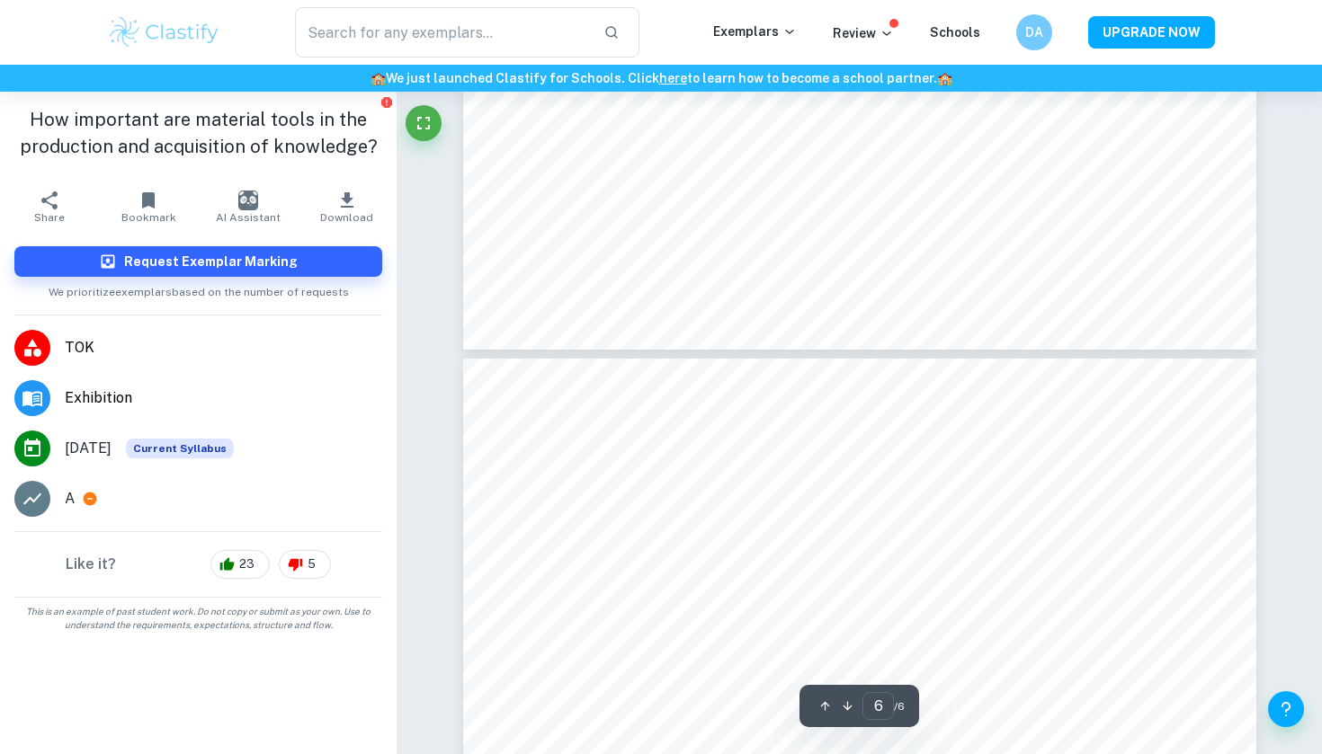
type input "5"
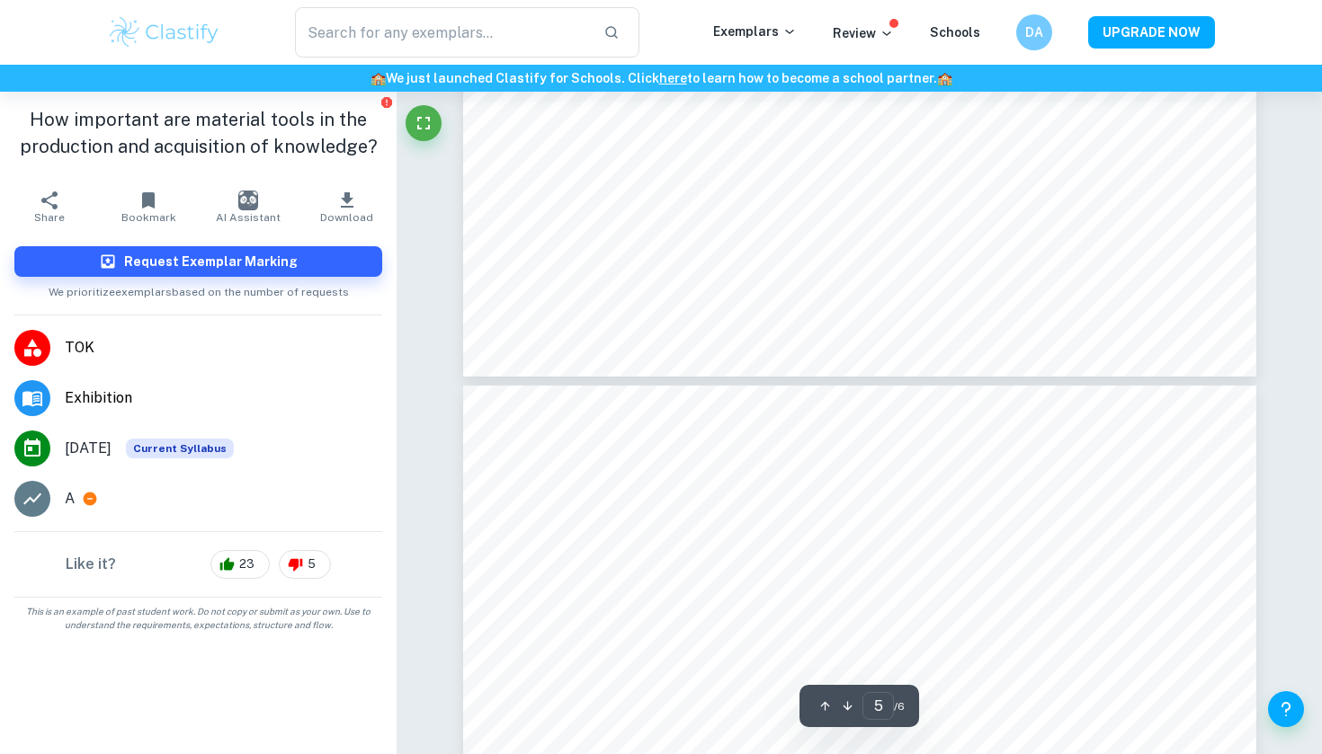
scroll to position [5619, 0]
